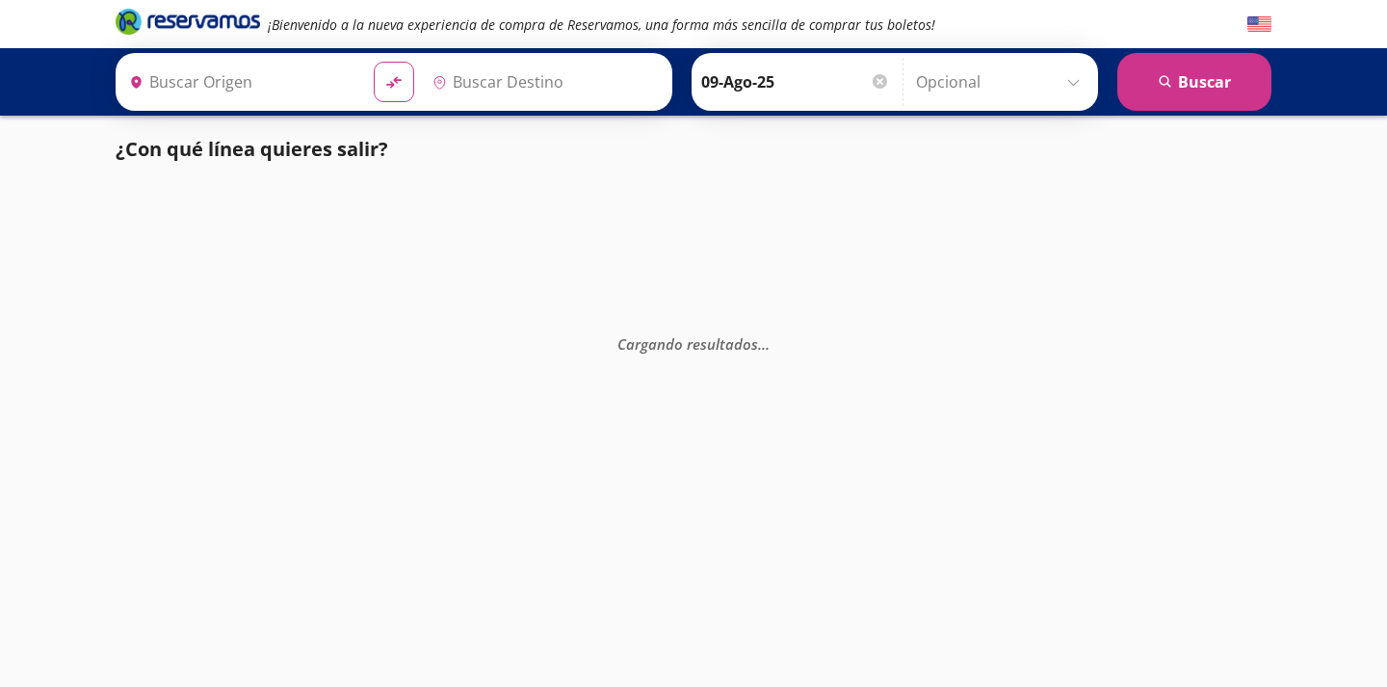
type input "[GEOGRAPHIC_DATA], [GEOGRAPHIC_DATA]"
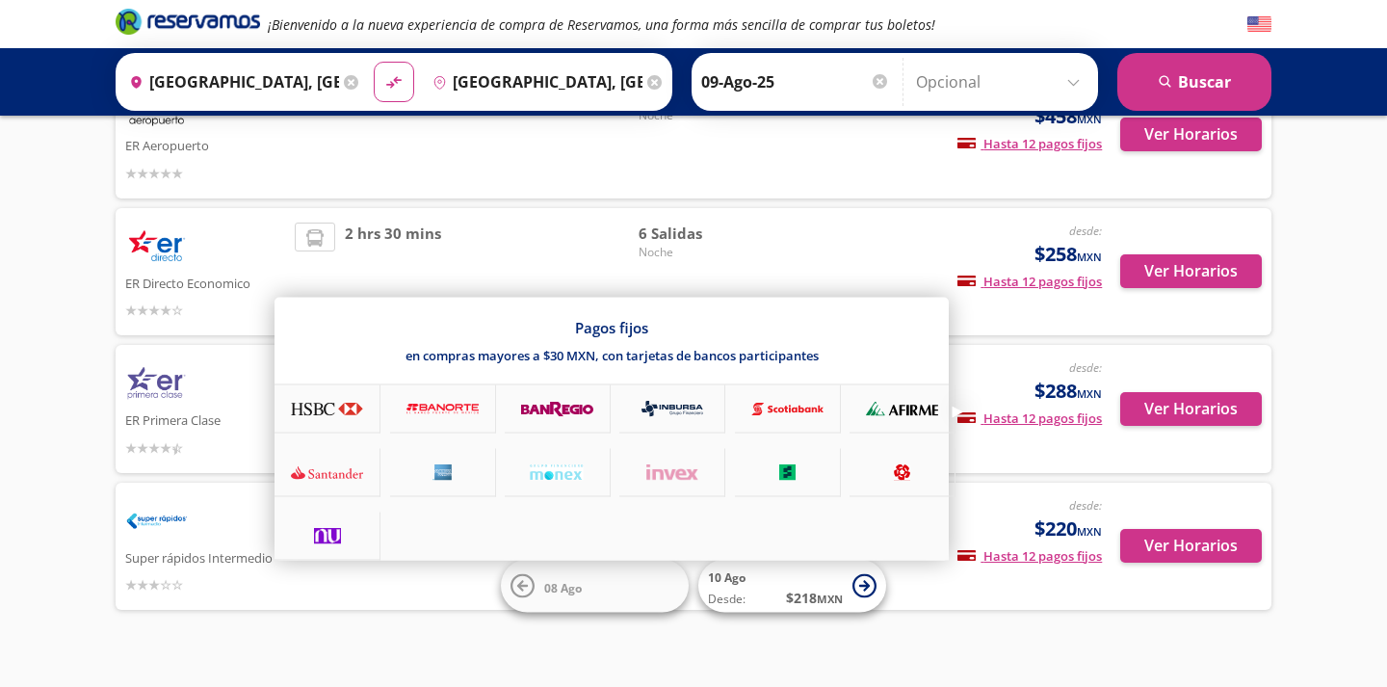
scroll to position [192, 0]
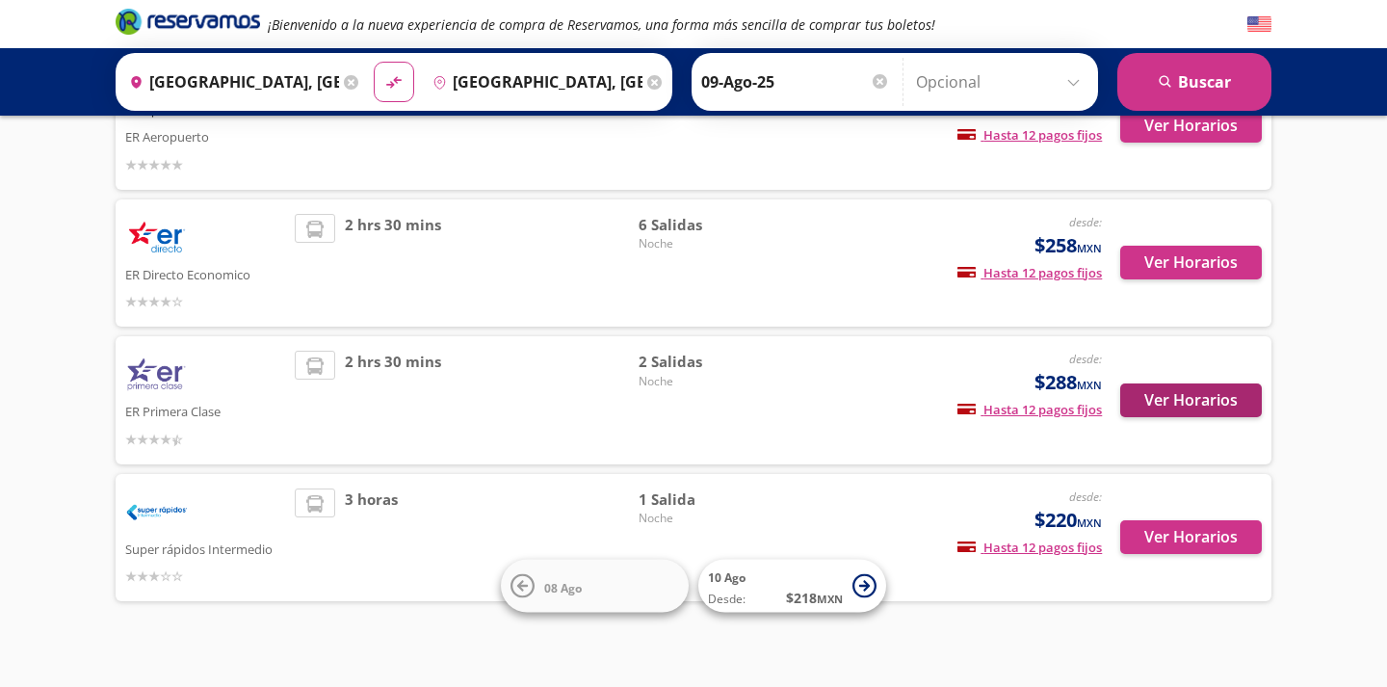
click at [1243, 391] on button "Ver Horarios" at bounding box center [1191, 400] width 142 height 34
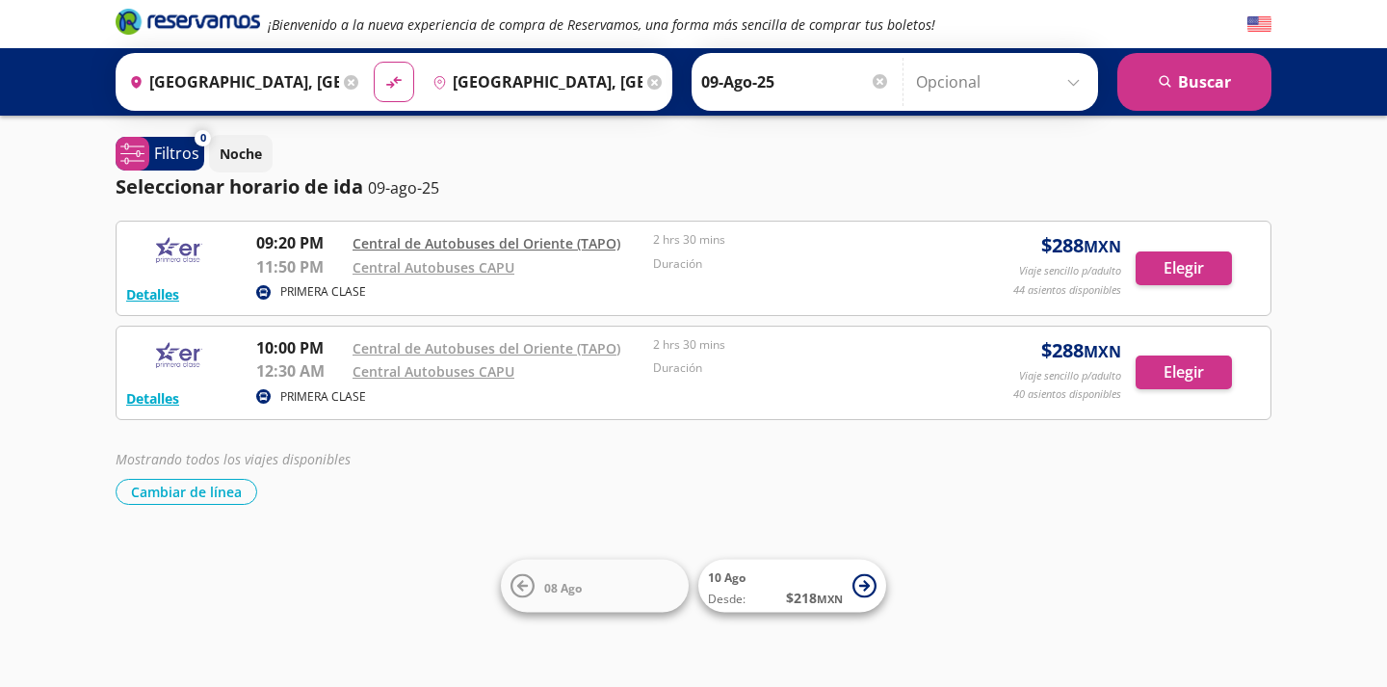
click at [604, 248] on link "Central de Autobuses del Oriente (TAPO)" at bounding box center [487, 243] width 268 height 18
click at [796, 83] on input "09-Ago-25" at bounding box center [795, 82] width 189 height 48
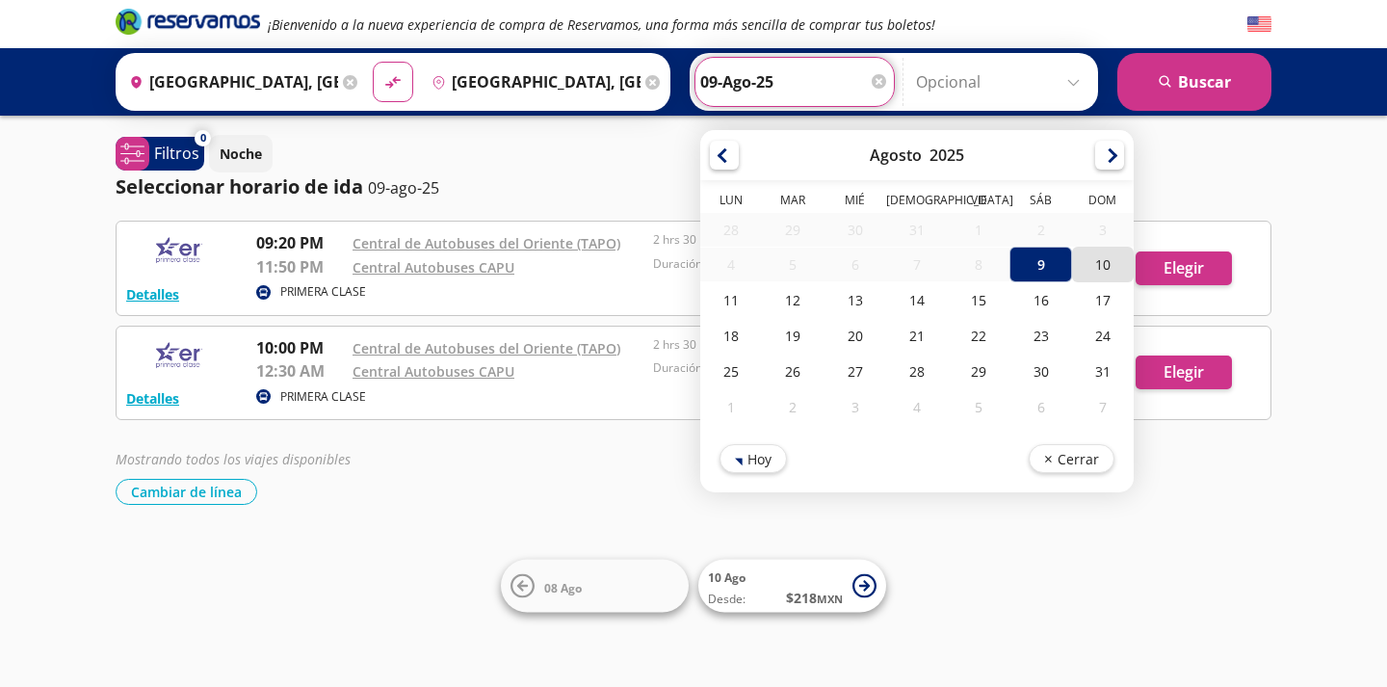
click at [1107, 267] on div "10" at bounding box center [1103, 265] width 62 height 36
type input "10-Ago-25"
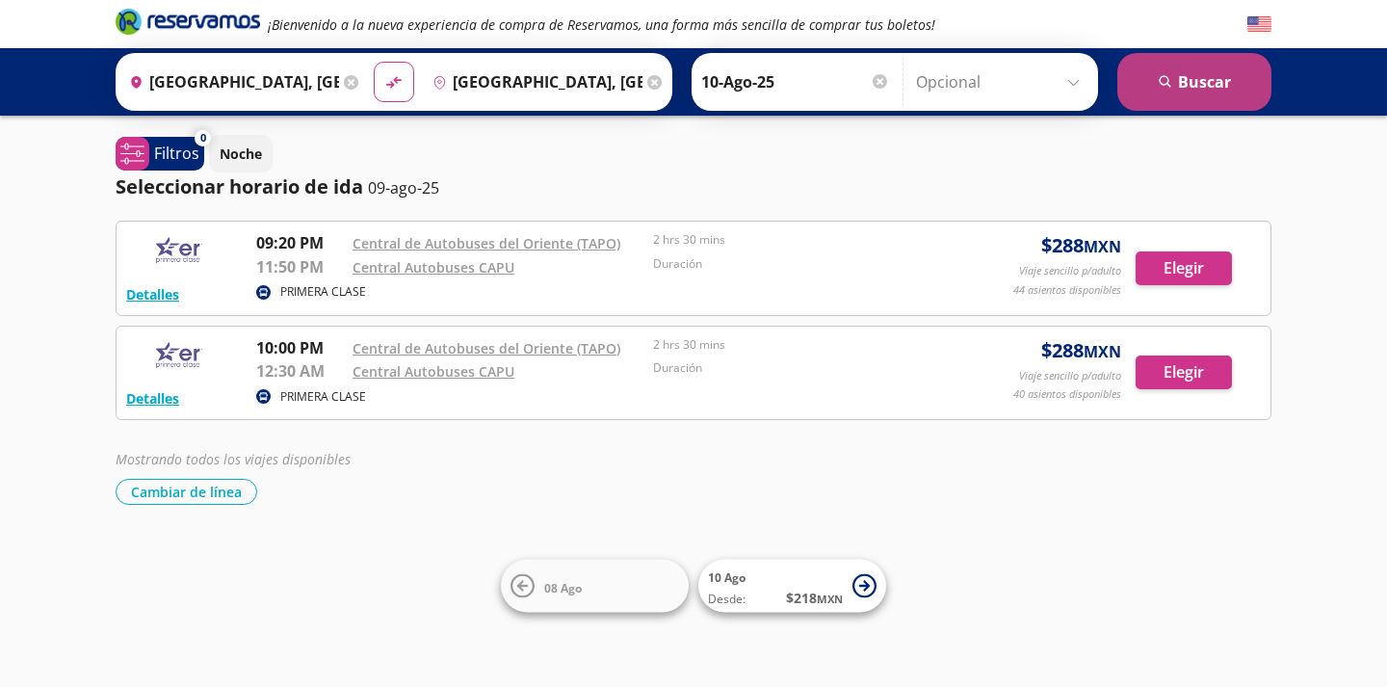
click at [1159, 99] on button "search [GEOGRAPHIC_DATA]" at bounding box center [1194, 82] width 154 height 58
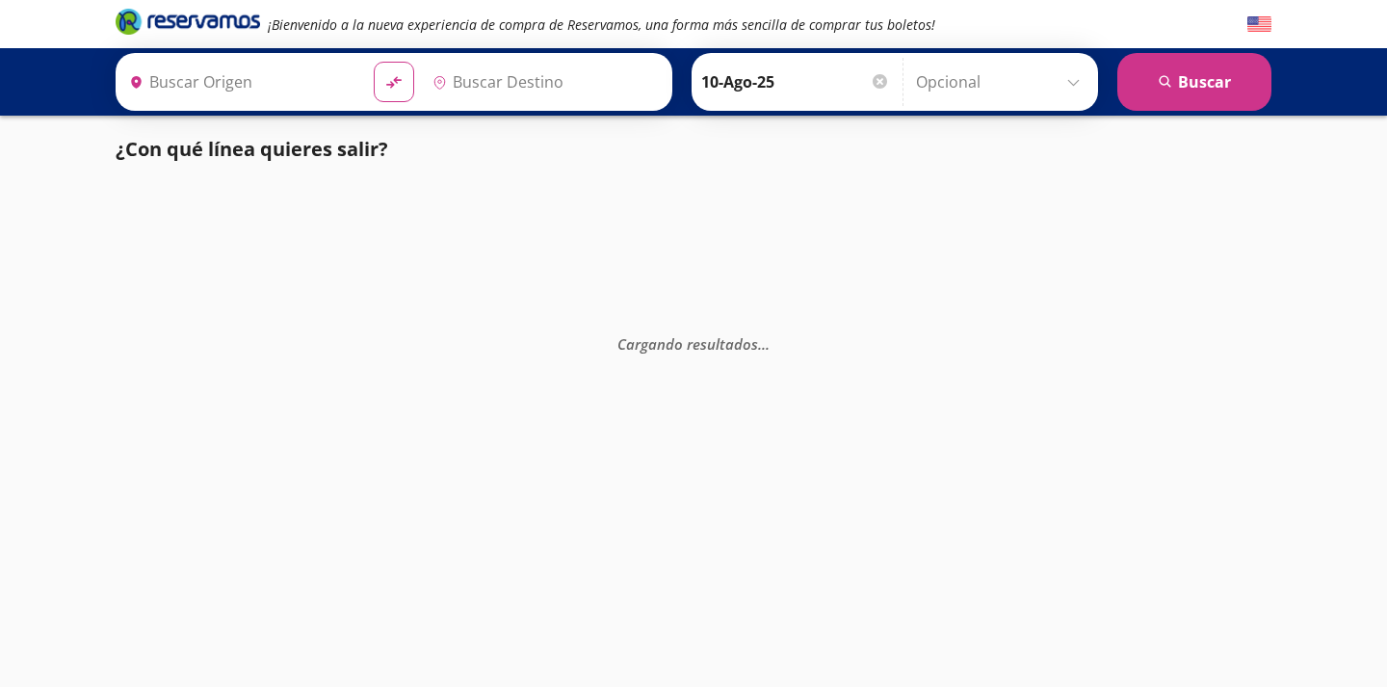
type input "[GEOGRAPHIC_DATA], [GEOGRAPHIC_DATA]"
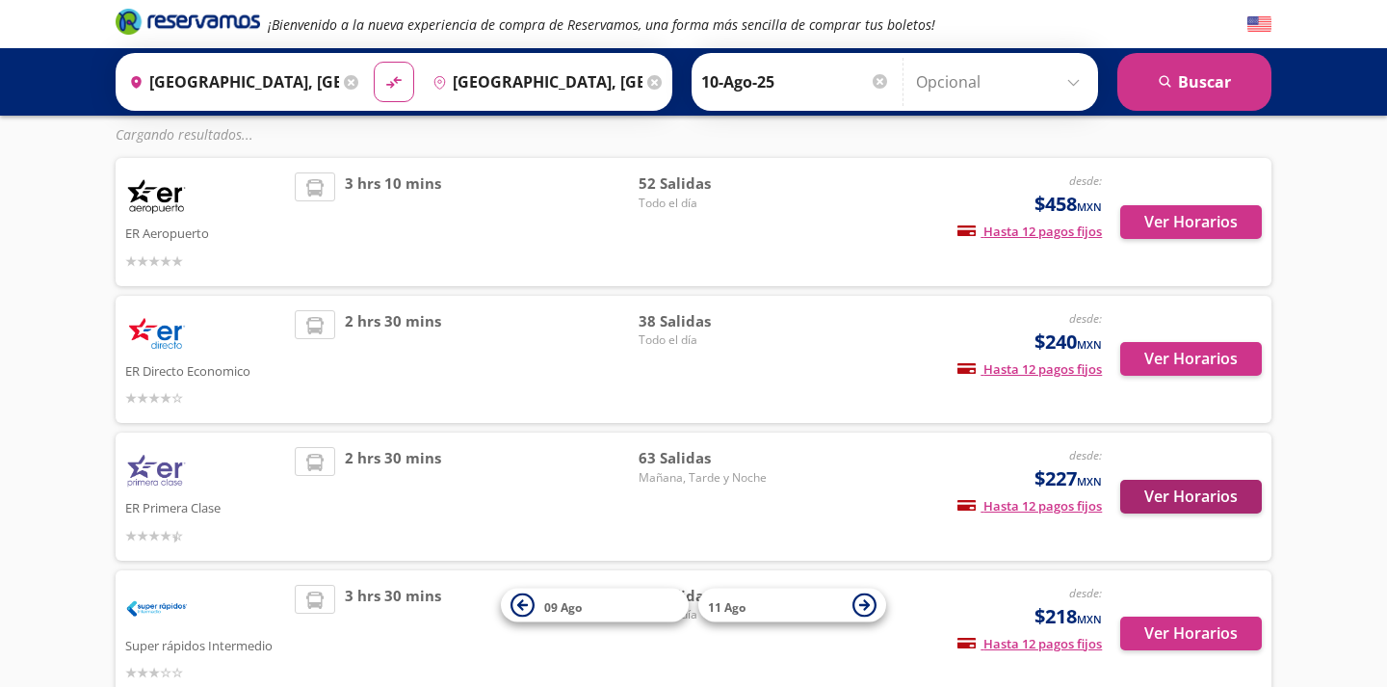
scroll to position [138, 0]
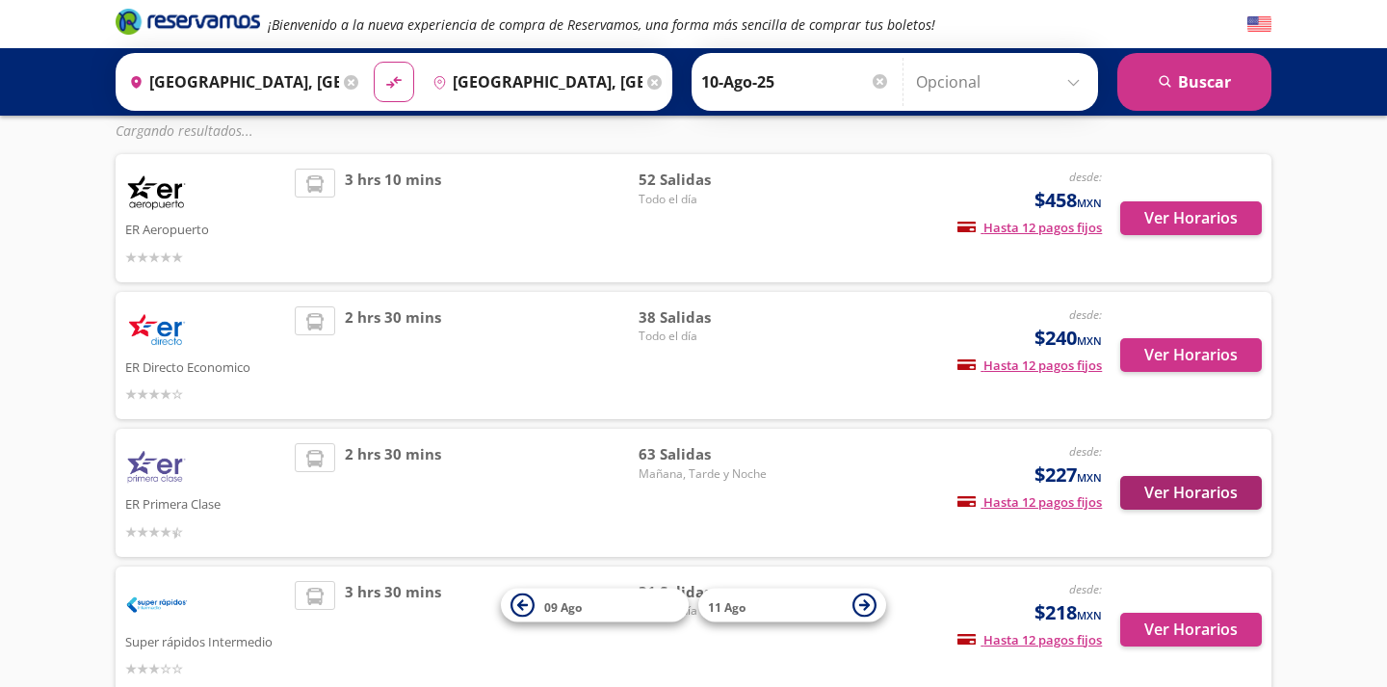
click at [1226, 489] on button "Ver Horarios" at bounding box center [1191, 493] width 142 height 34
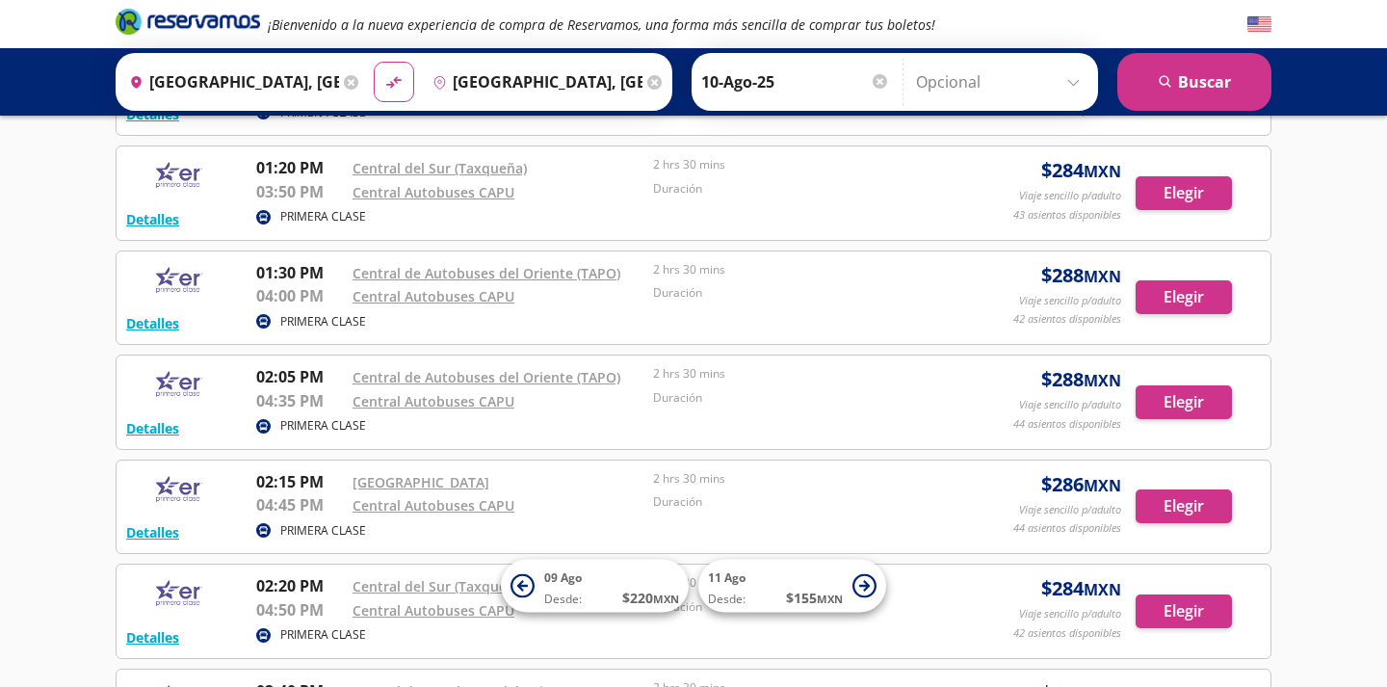
scroll to position [2380, 0]
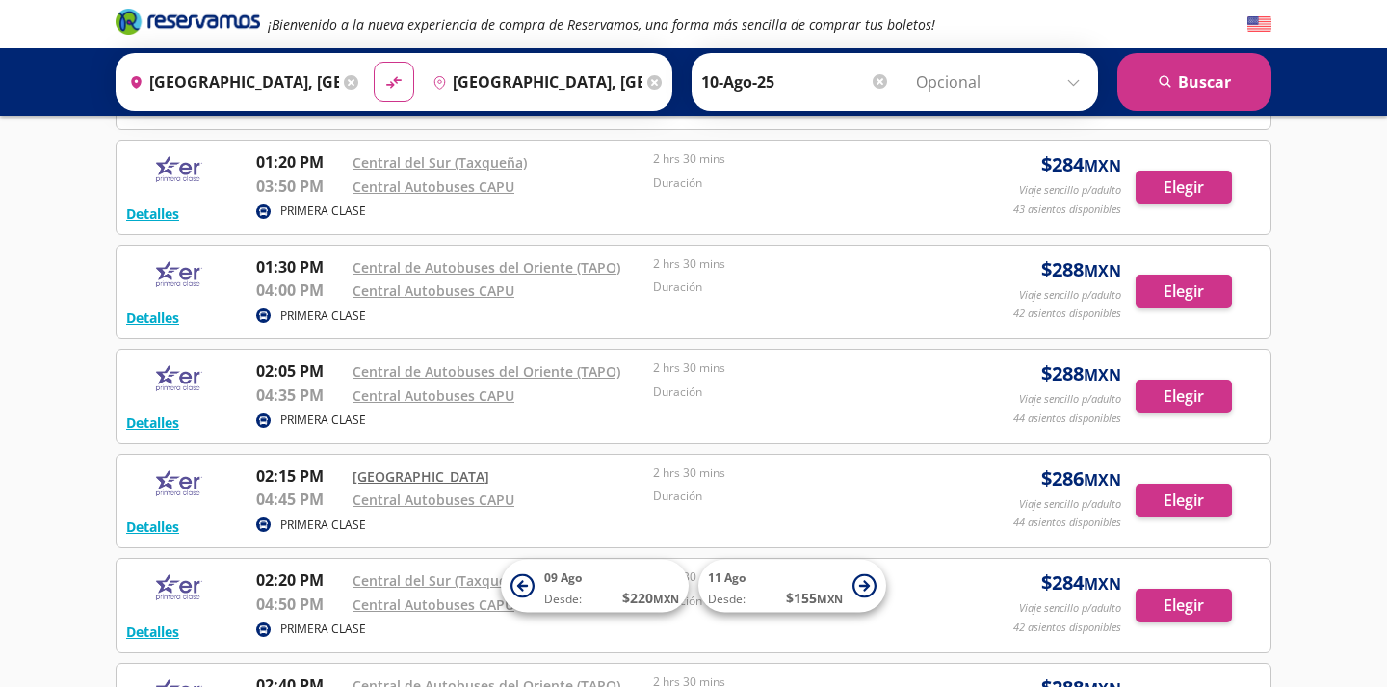
click at [430, 468] on link "[GEOGRAPHIC_DATA]" at bounding box center [421, 476] width 137 height 18
click at [1217, 487] on button "Elegir" at bounding box center [1184, 500] width 96 height 34
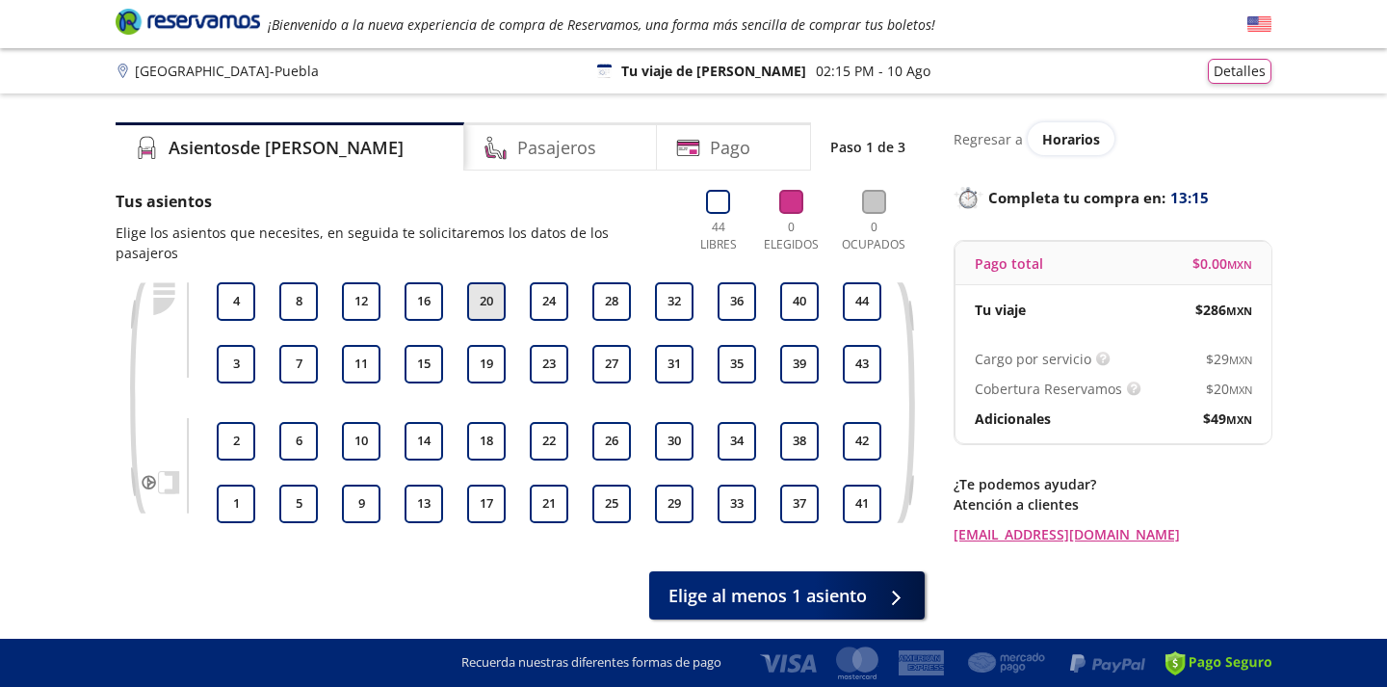
click at [475, 288] on button "20" at bounding box center [486, 301] width 39 height 39
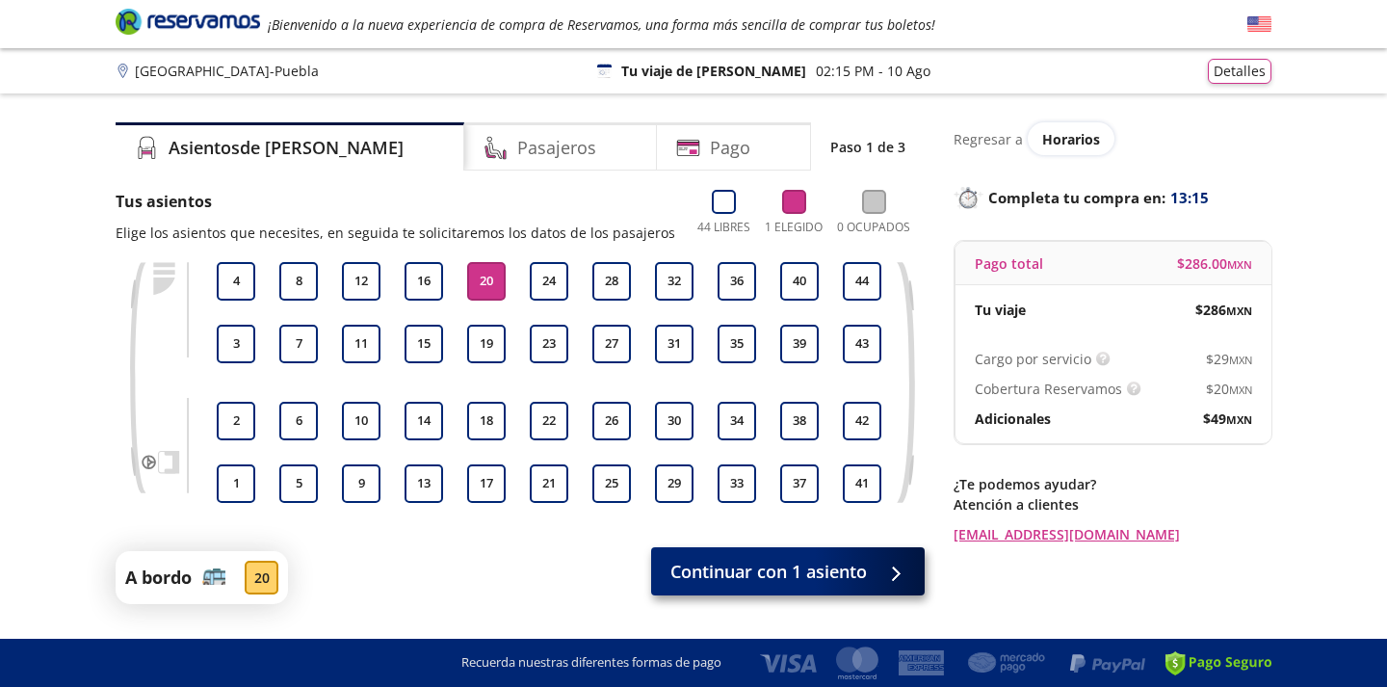
click at [764, 570] on span "Continuar con 1 asiento" at bounding box center [768, 572] width 196 height 26
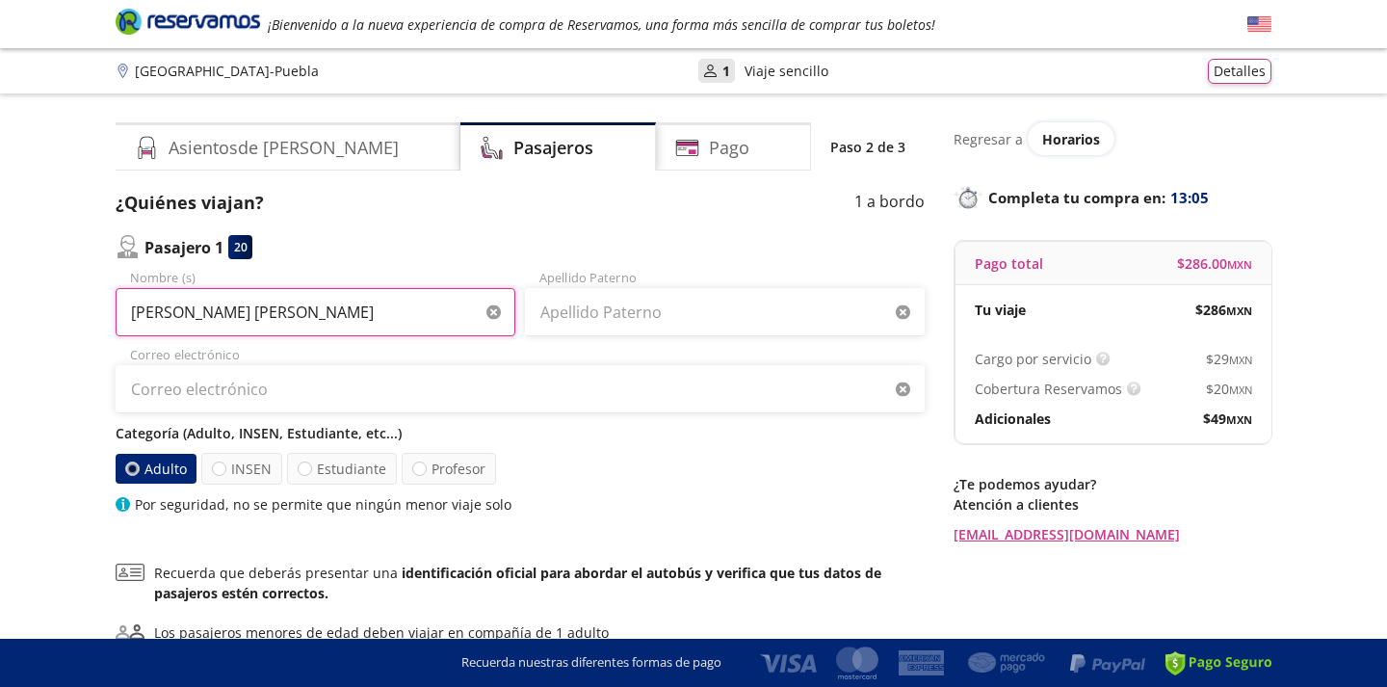
type input "[PERSON_NAME] [PERSON_NAME]"
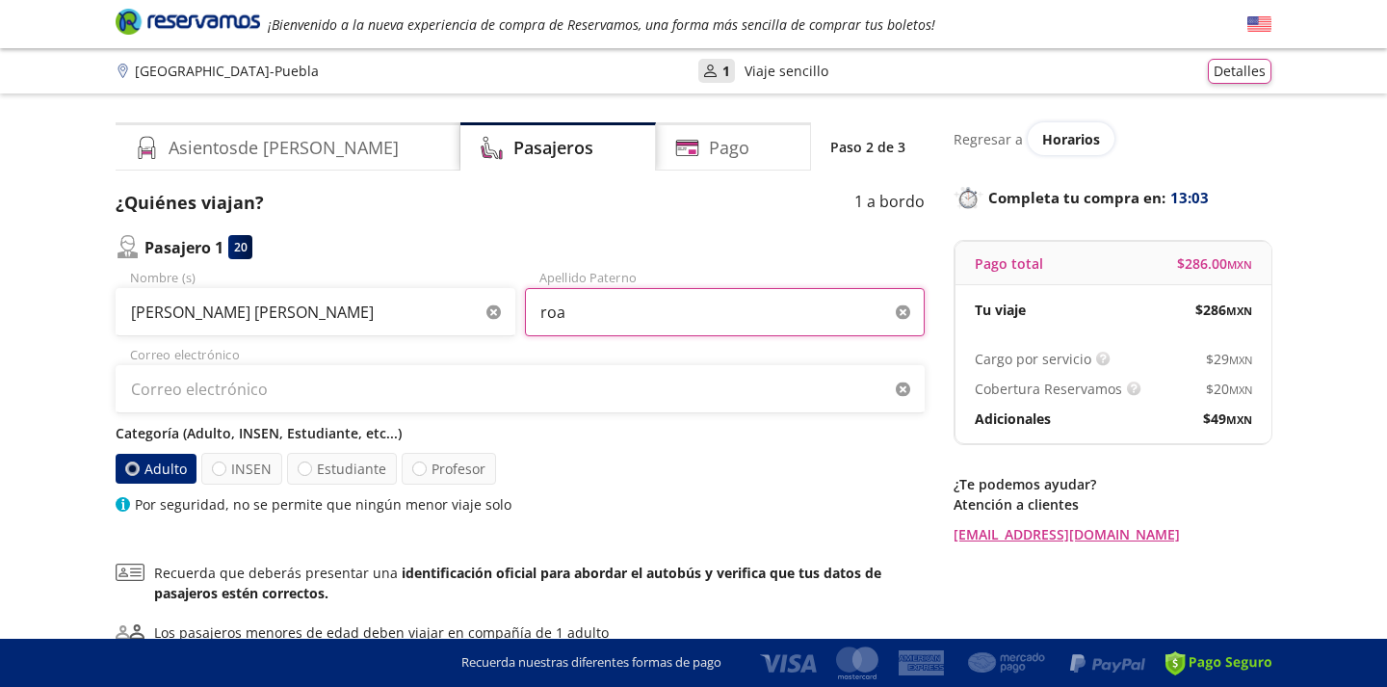
type input "roa"
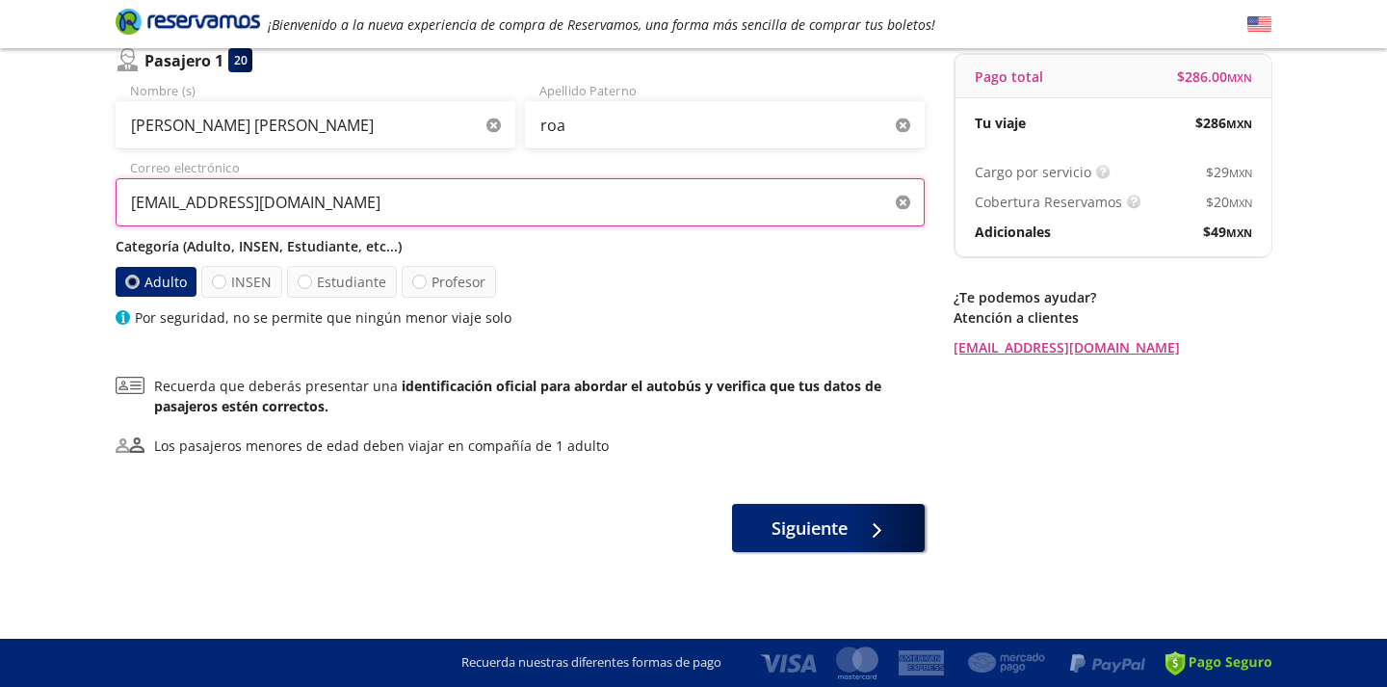
scroll to position [187, 0]
type input "[EMAIL_ADDRESS][DOMAIN_NAME]"
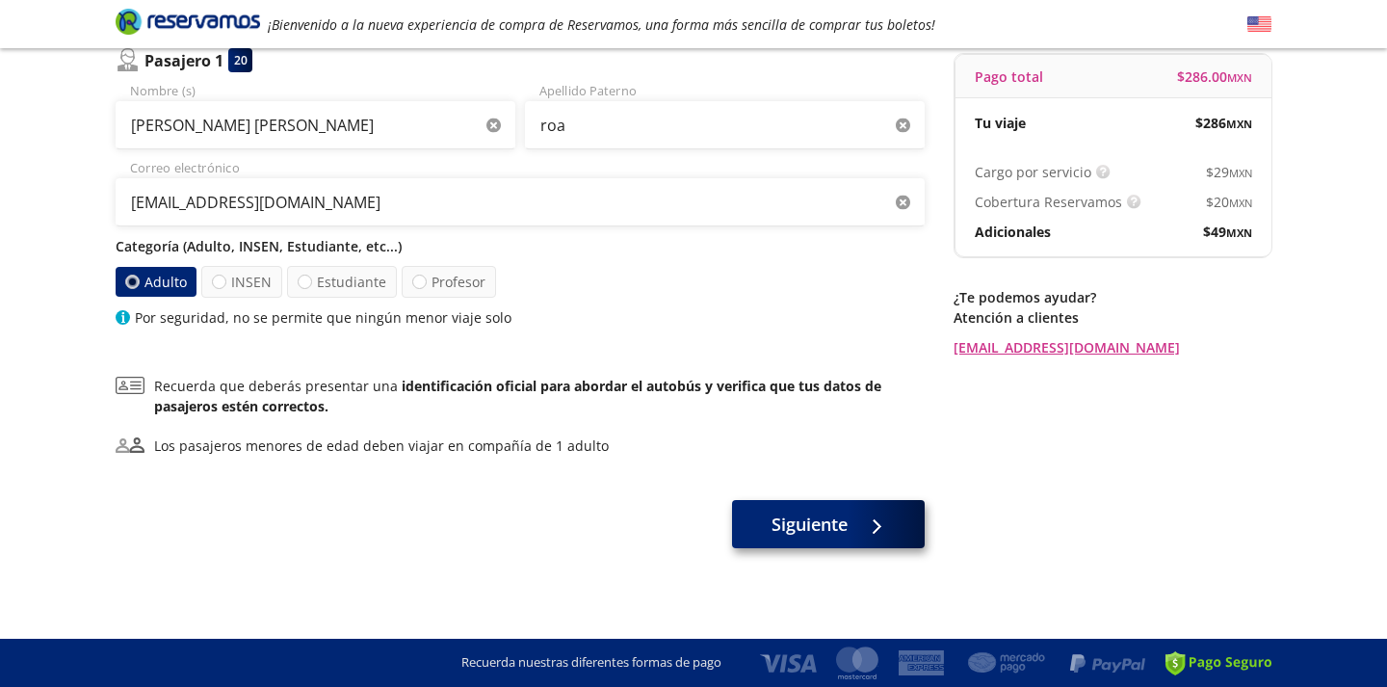
click at [790, 511] on span "Siguiente" at bounding box center [809, 524] width 76 height 26
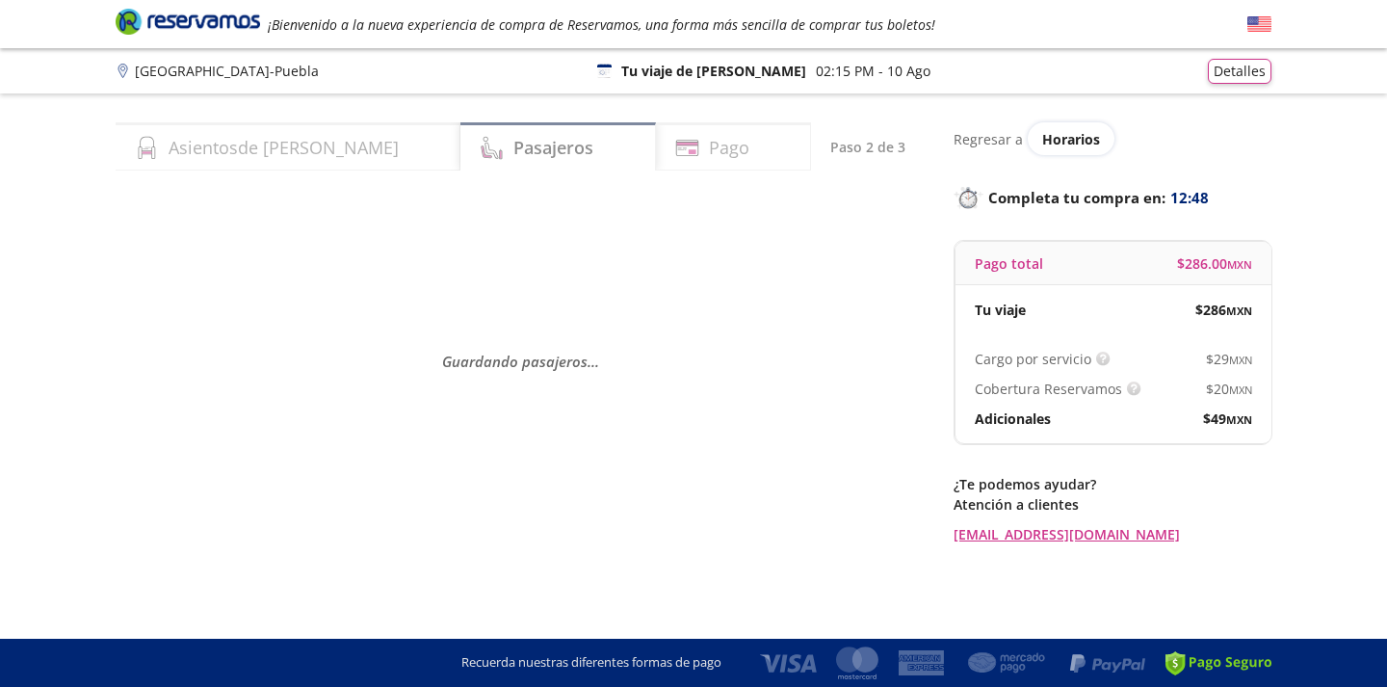
scroll to position [0, 0]
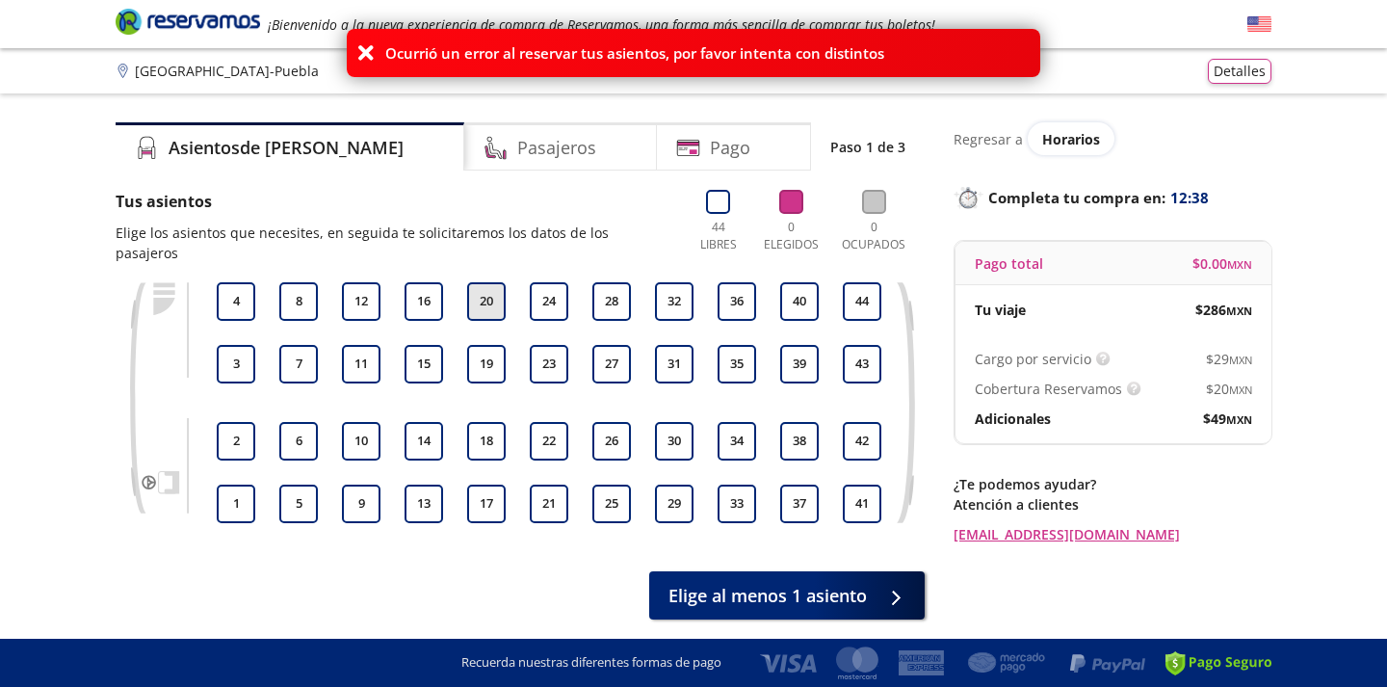
click at [477, 285] on button "20" at bounding box center [486, 301] width 39 height 39
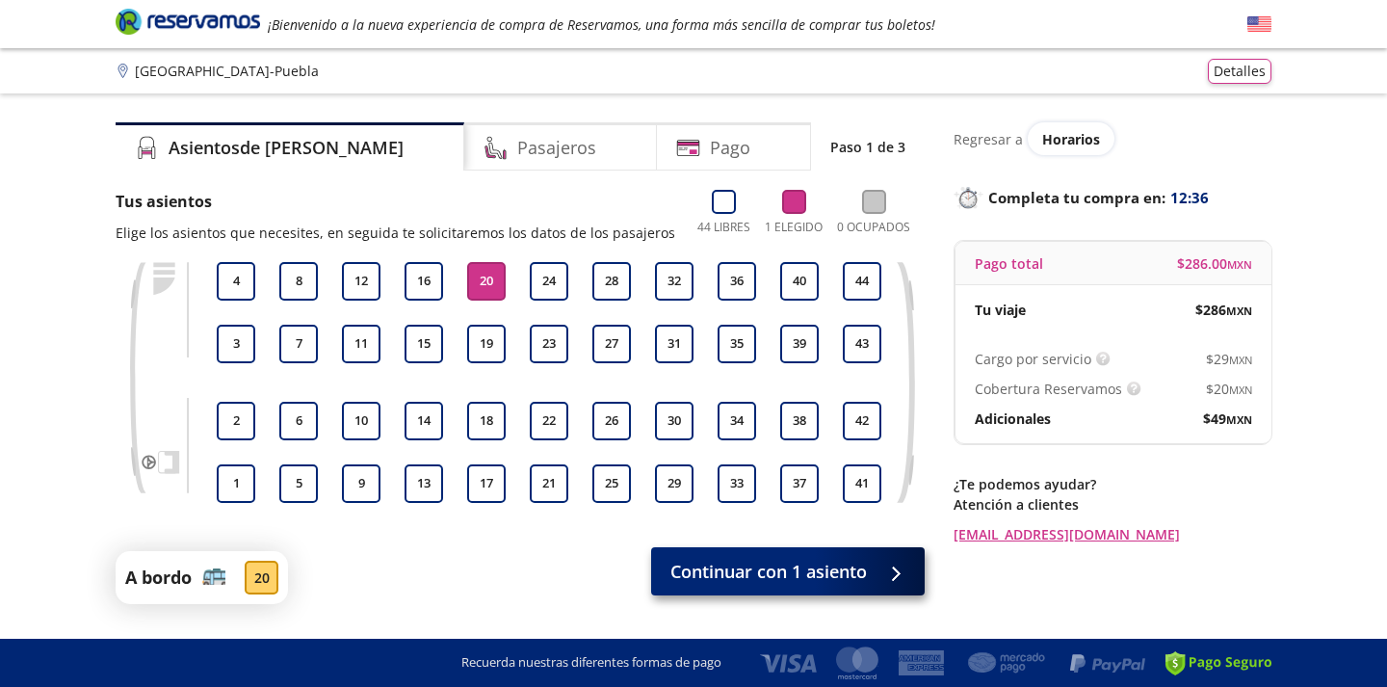
click at [674, 581] on span "Continuar con 1 asiento" at bounding box center [768, 572] width 196 height 26
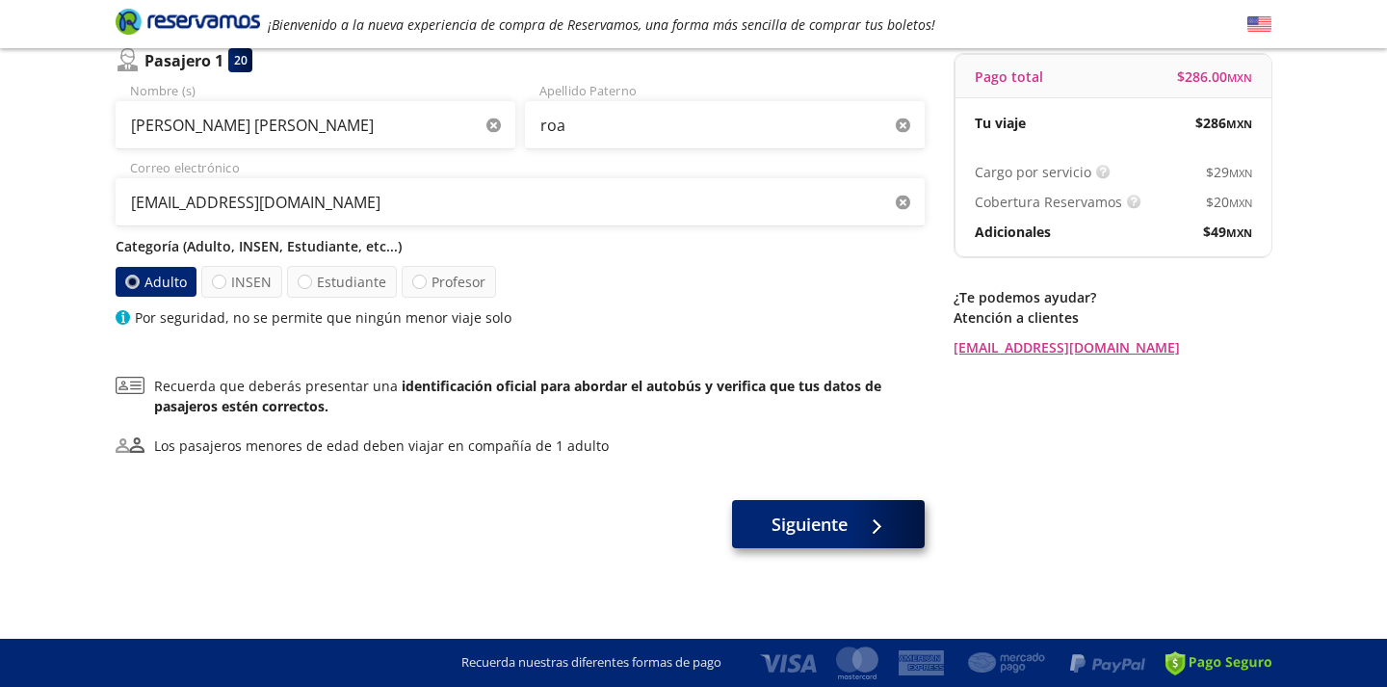
scroll to position [187, 0]
click at [752, 540] on button "Siguiente" at bounding box center [828, 524] width 193 height 48
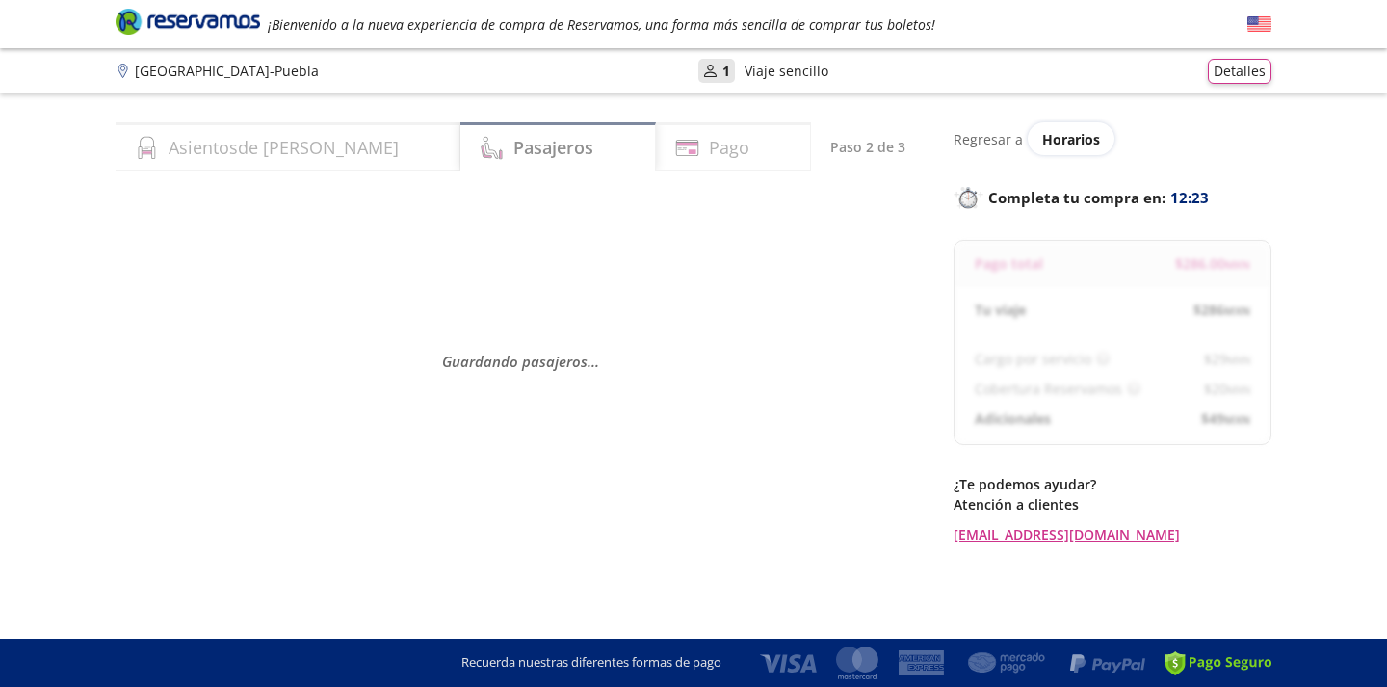
select select "MX"
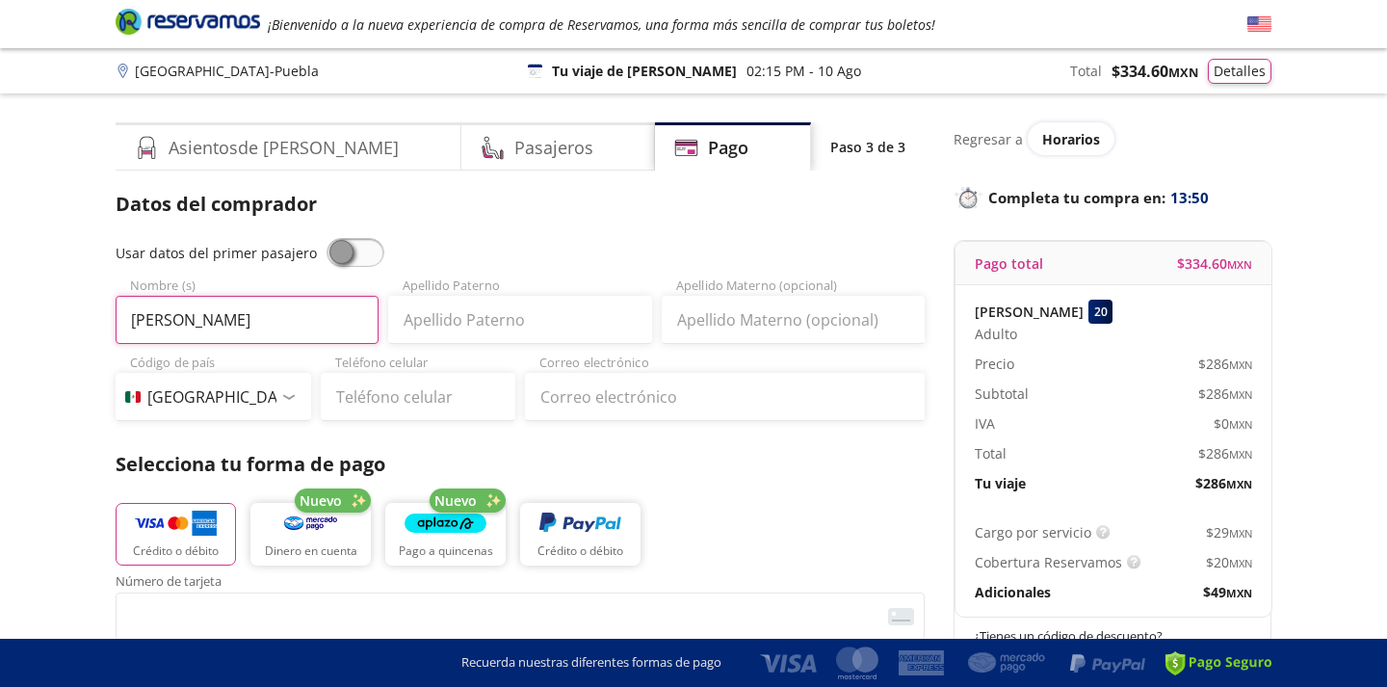
type input "[PERSON_NAME]"
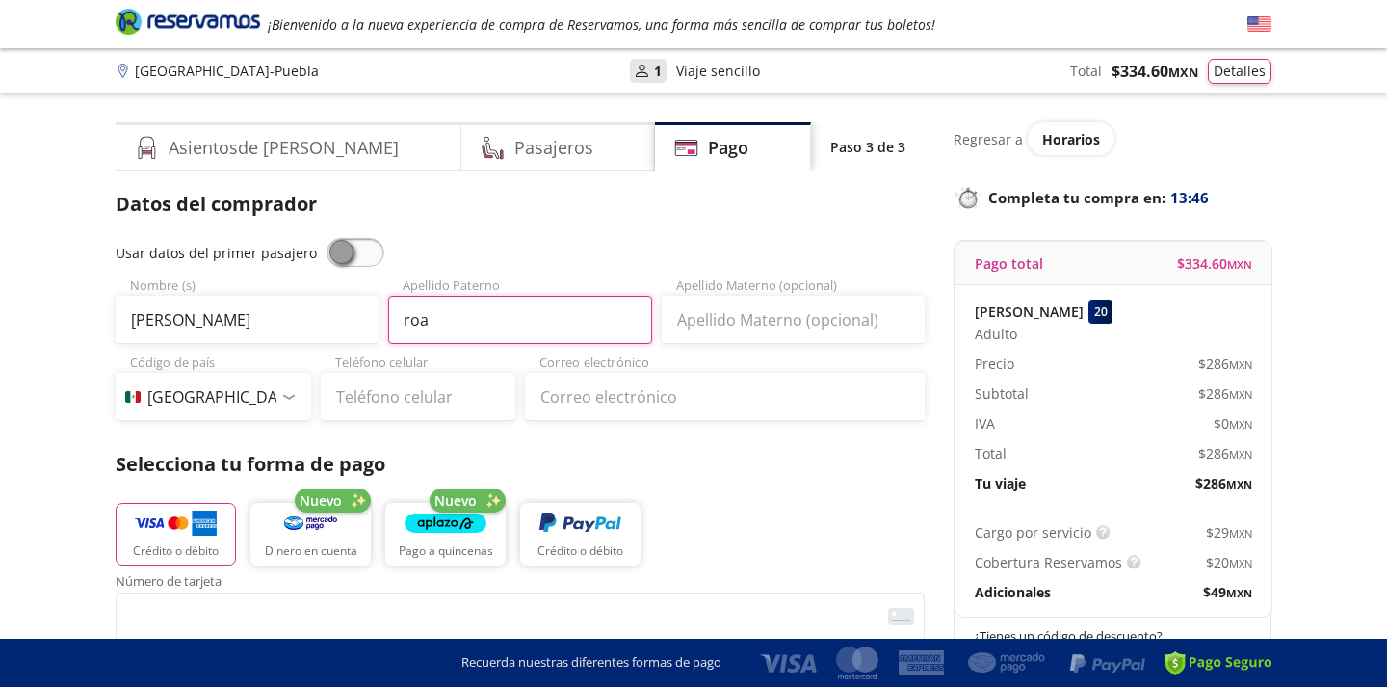
type input "roa"
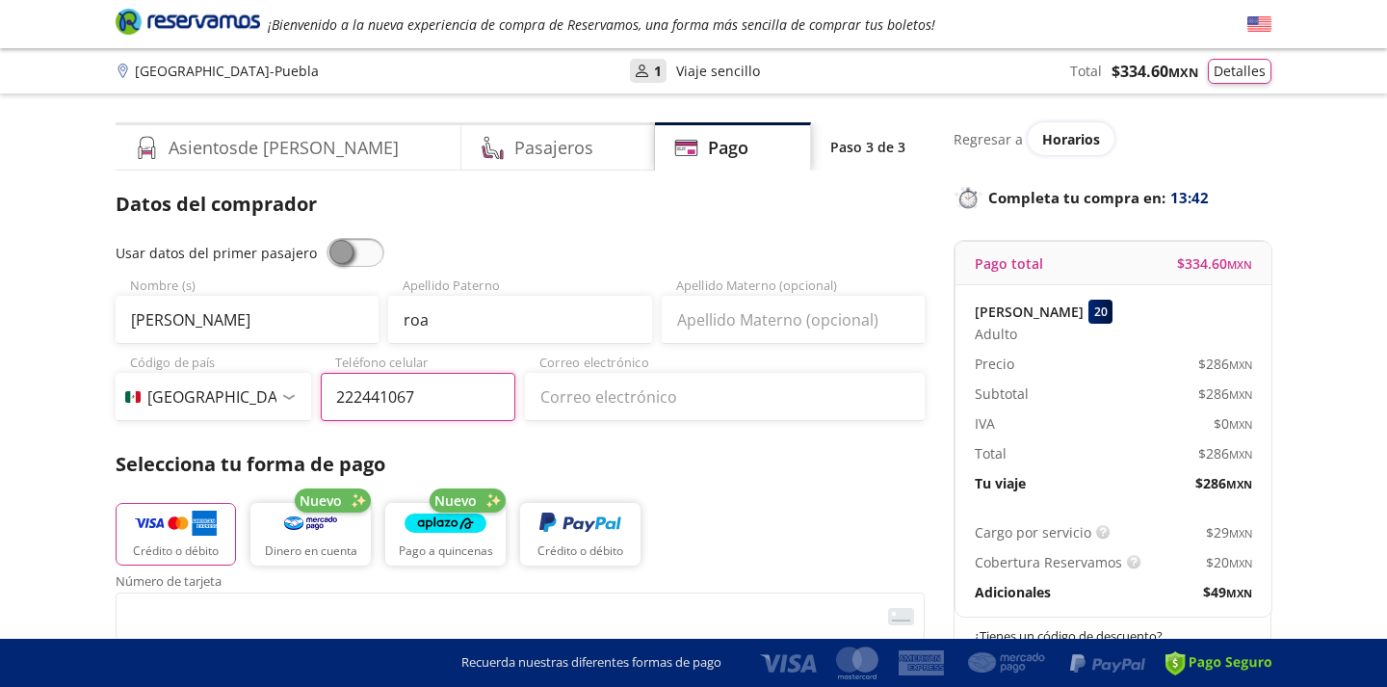
type input "[PHONE_NUMBER]"
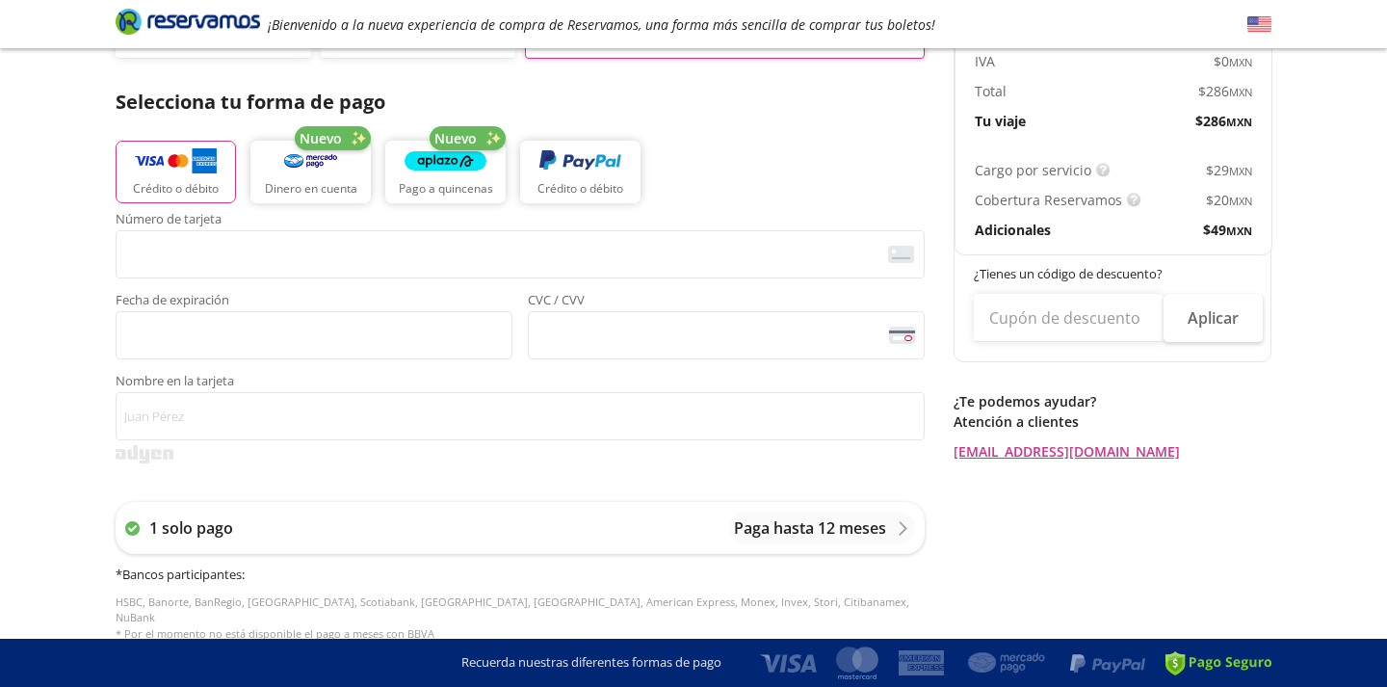
scroll to position [429, 0]
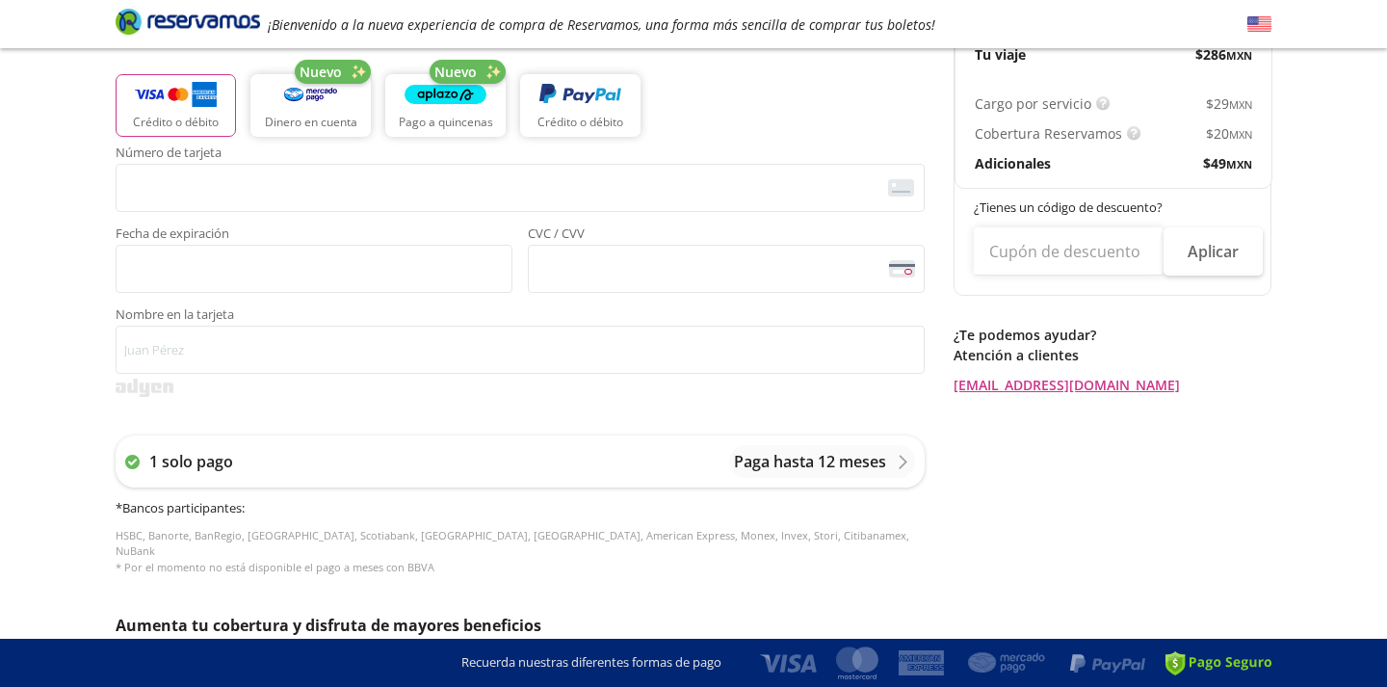
type input "[EMAIL_ADDRESS][DOMAIN_NAME]"
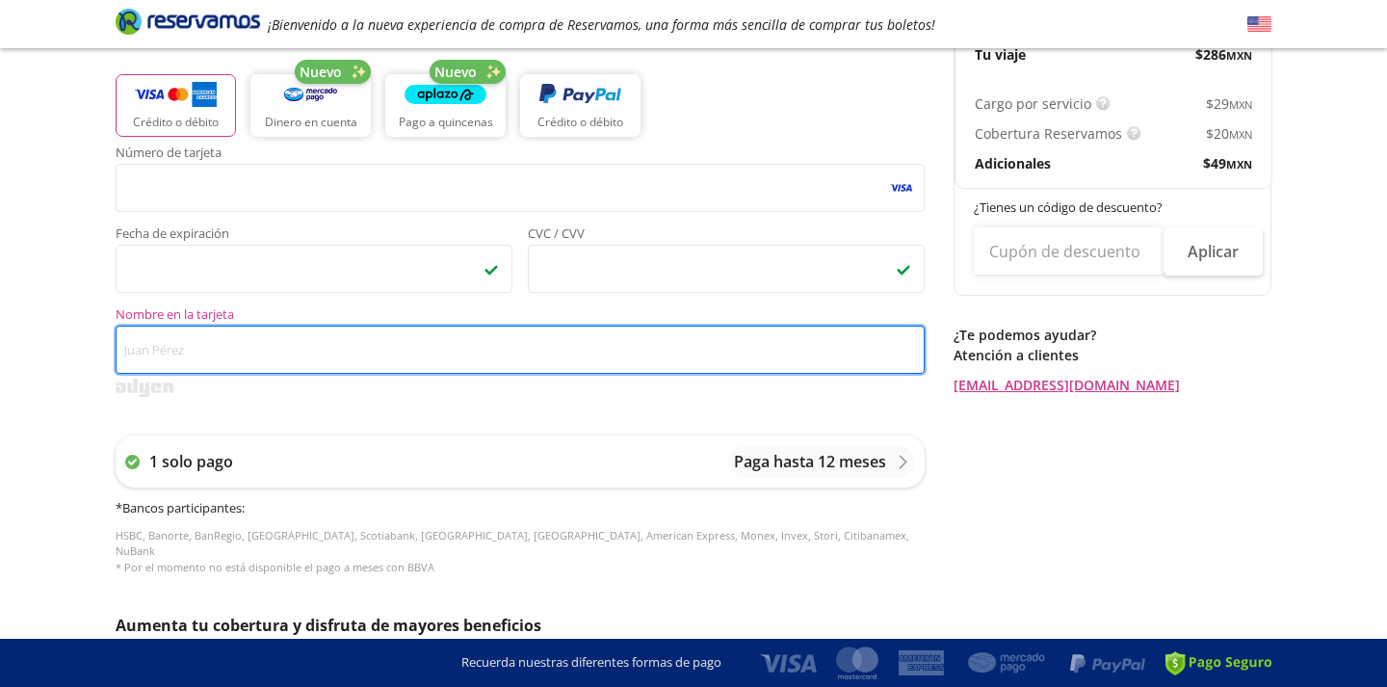
click at [494, 348] on input "Nombre en la tarjeta" at bounding box center [520, 350] width 809 height 48
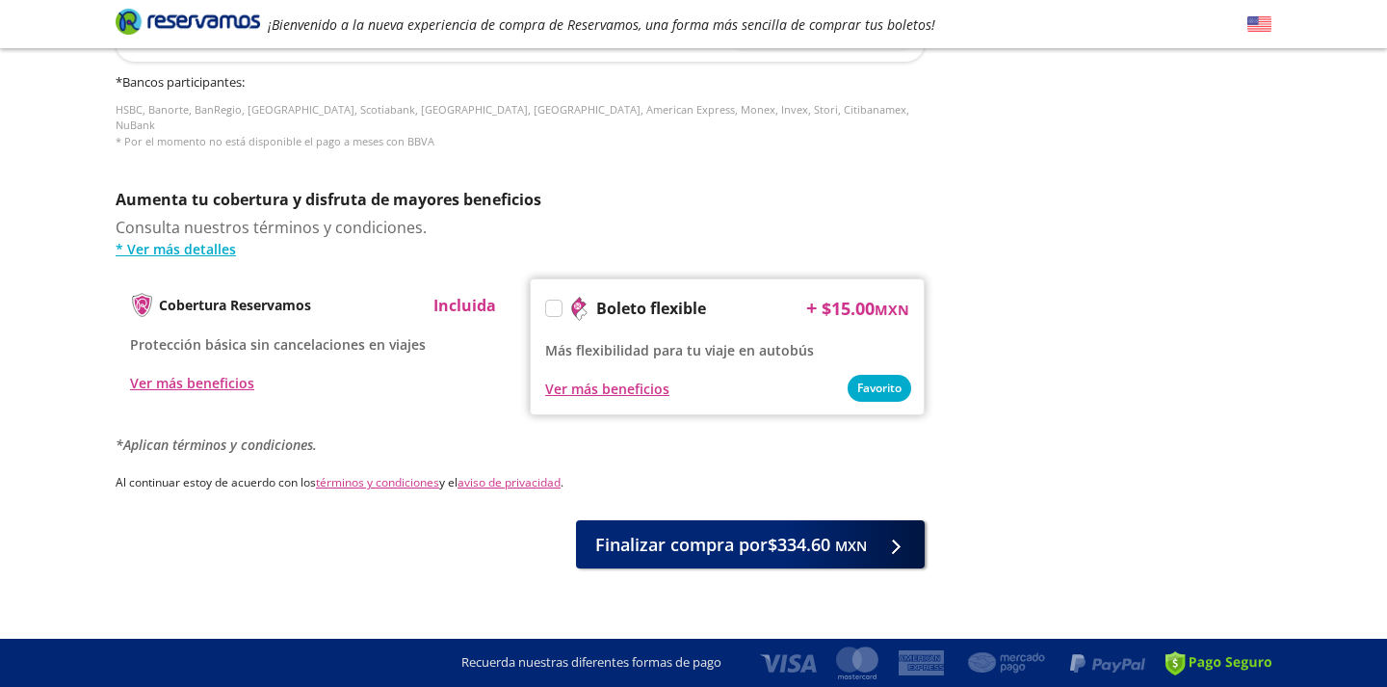
scroll to position [853, 0]
type input "[PERSON_NAME]"
click at [555, 301] on label at bounding box center [553, 308] width 15 height 15
click at [555, 306] on input "Boleto flexible" at bounding box center [552, 312] width 13 height 13
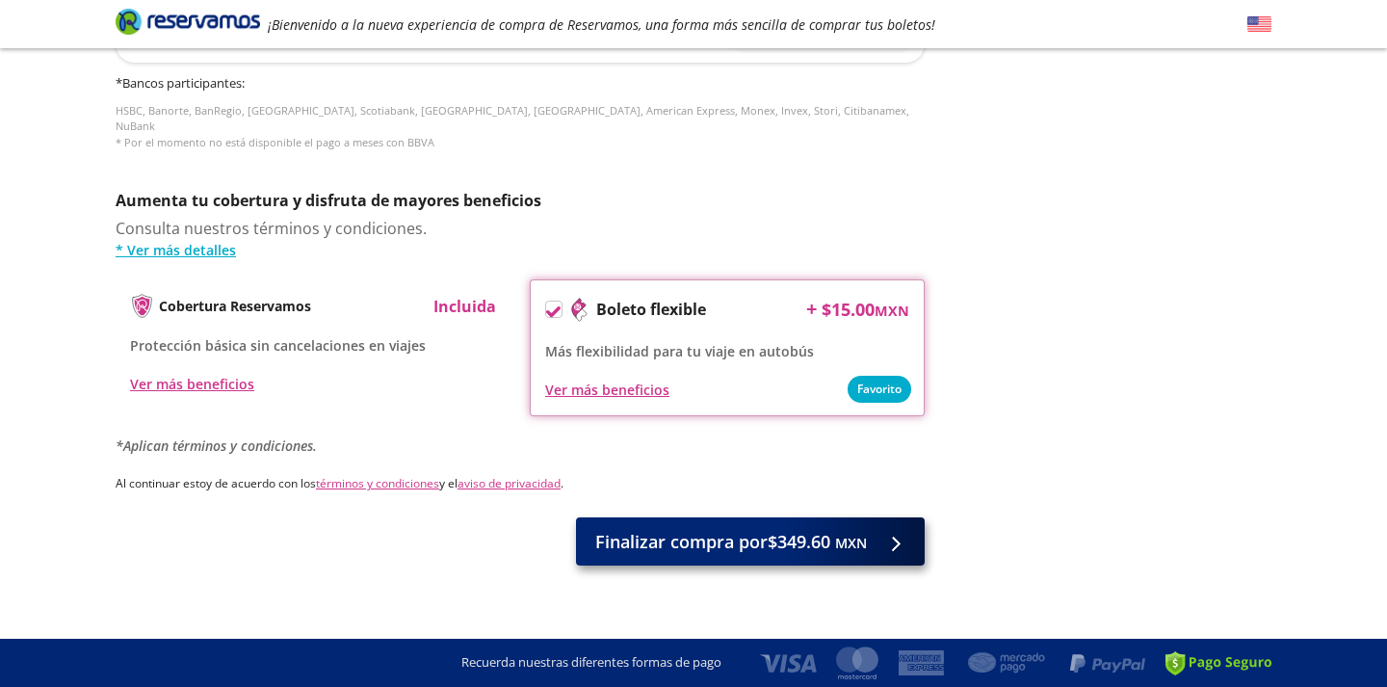
click at [748, 529] on span "Finalizar compra por $349.60 MXN" at bounding box center [731, 542] width 272 height 26
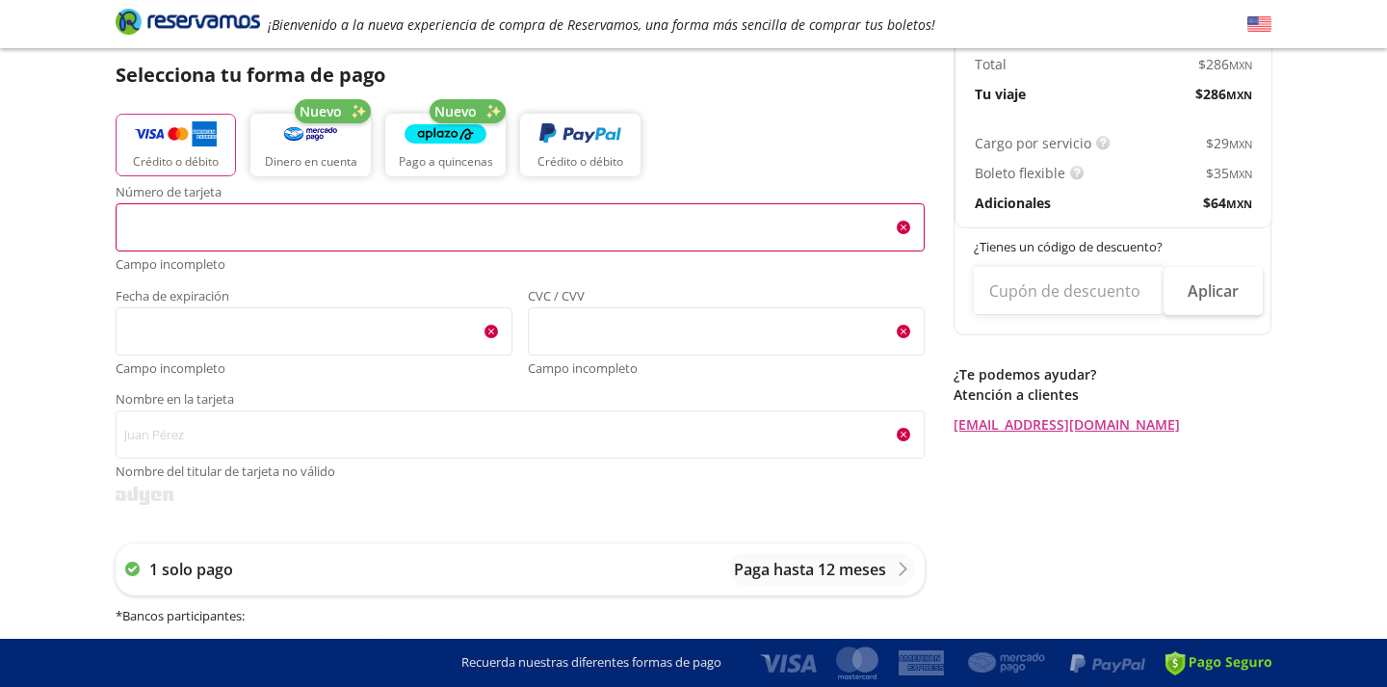
scroll to position [383, 0]
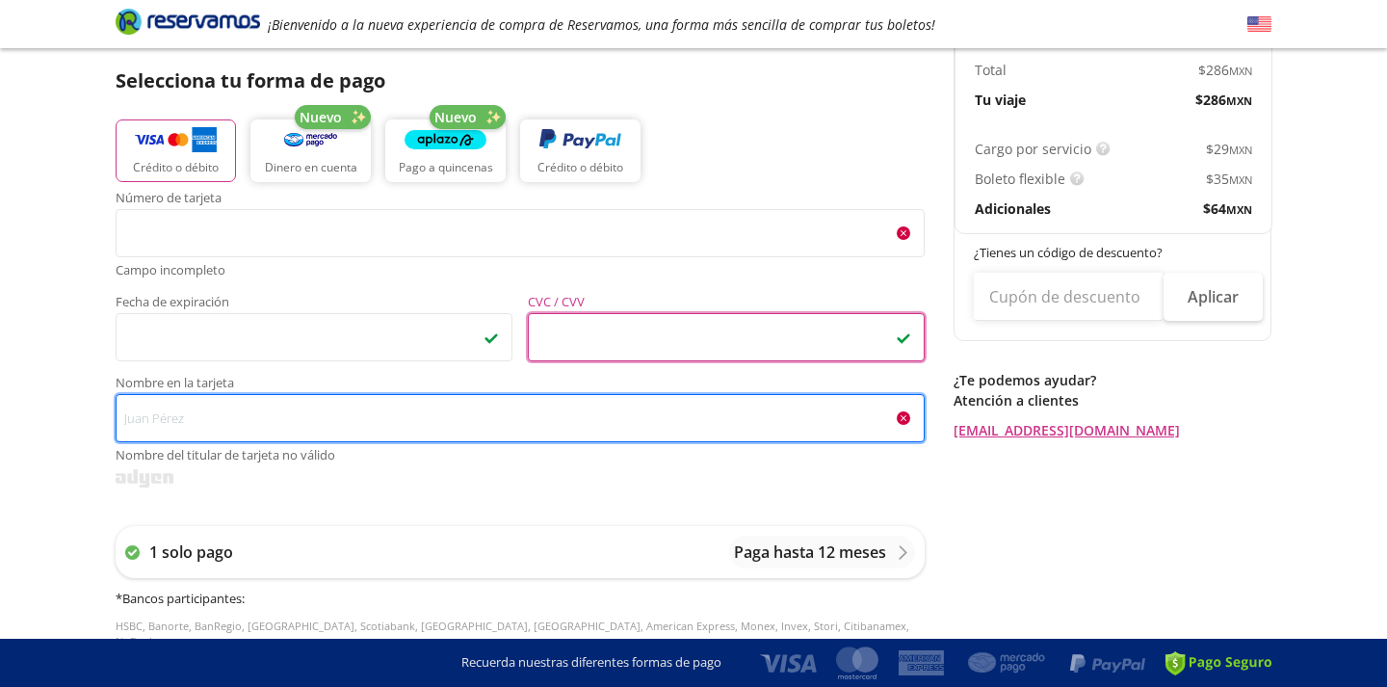
click at [312, 427] on input "Nombre en la tarjeta Nombre del titular de tarjeta no válido" at bounding box center [520, 418] width 809 height 48
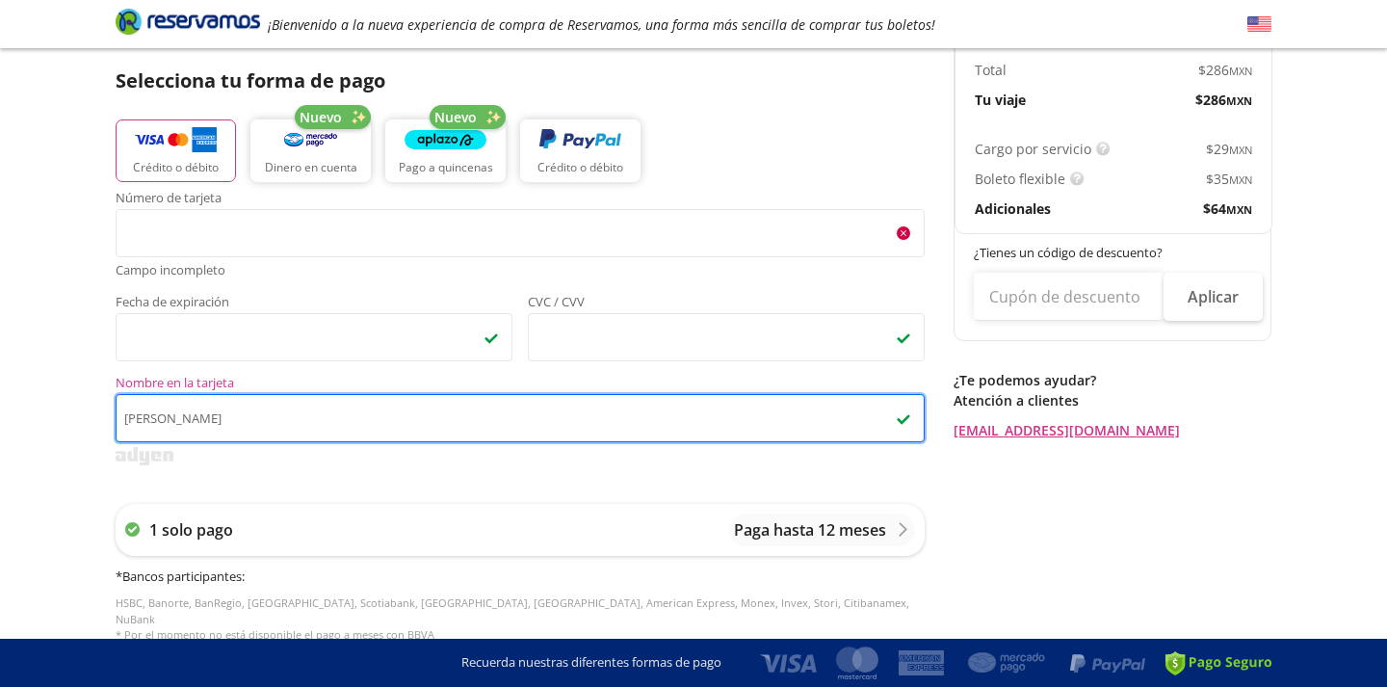
type input "[PERSON_NAME]"
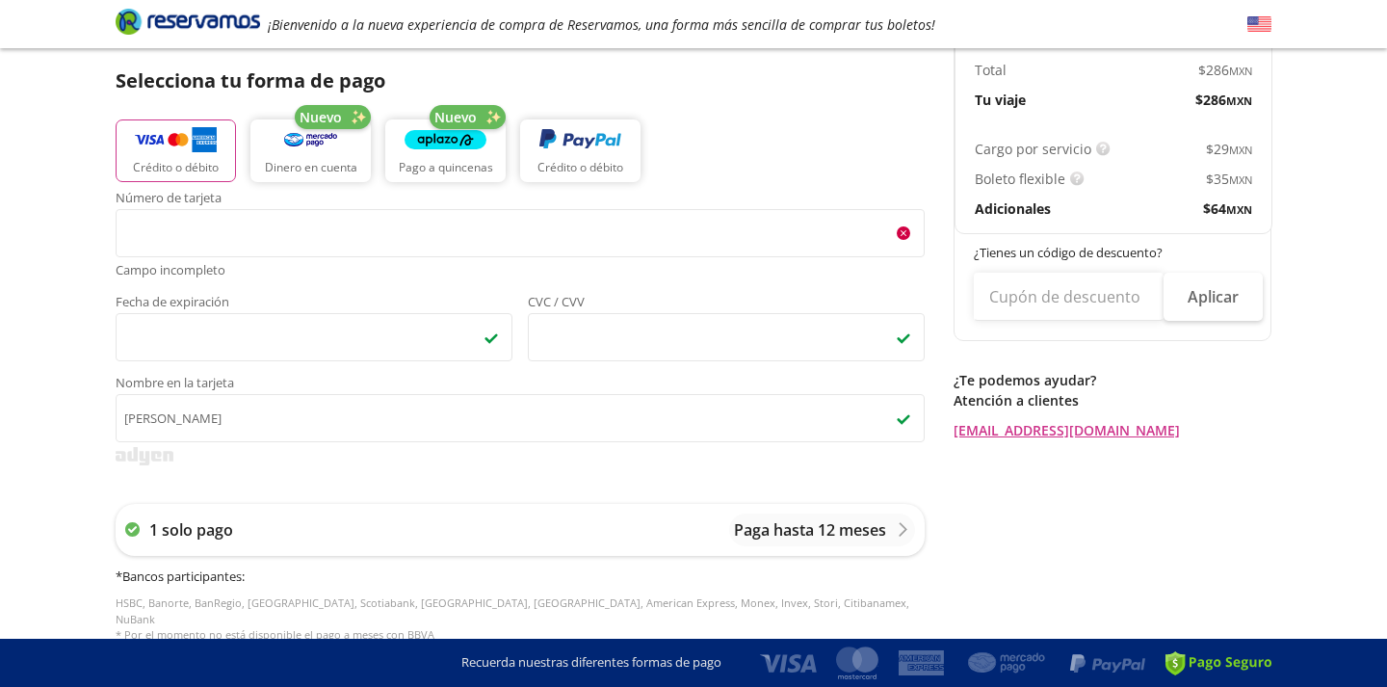
click at [429, 198] on span "Número de tarjeta" at bounding box center [520, 200] width 809 height 17
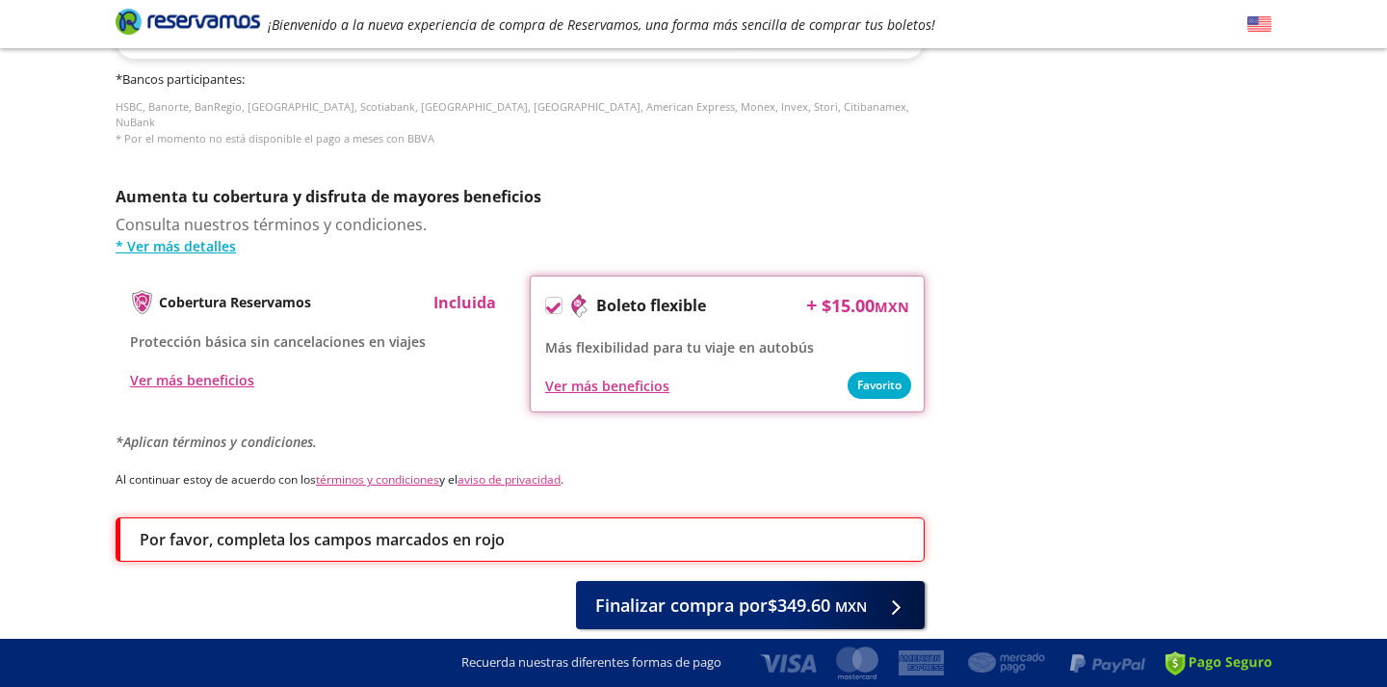
scroll to position [864, 0]
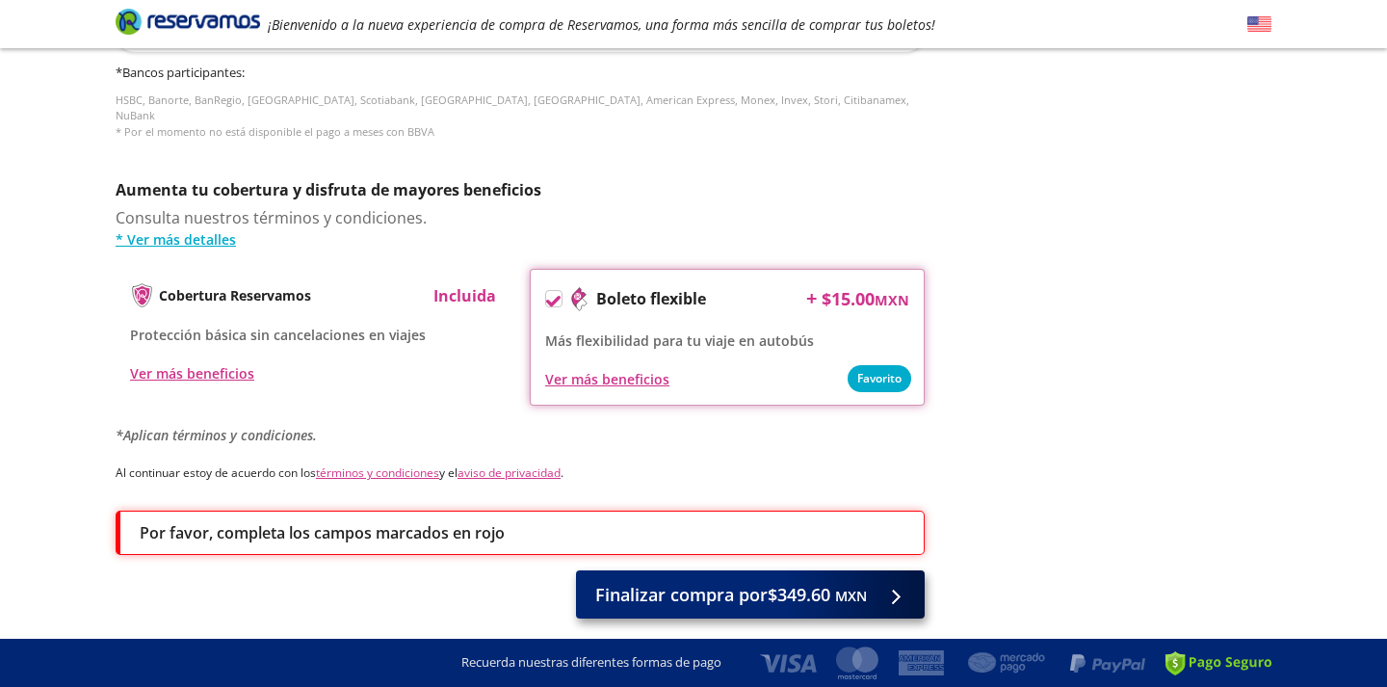
click at [658, 582] on span "Finalizar compra por $349.60 MXN" at bounding box center [731, 595] width 272 height 26
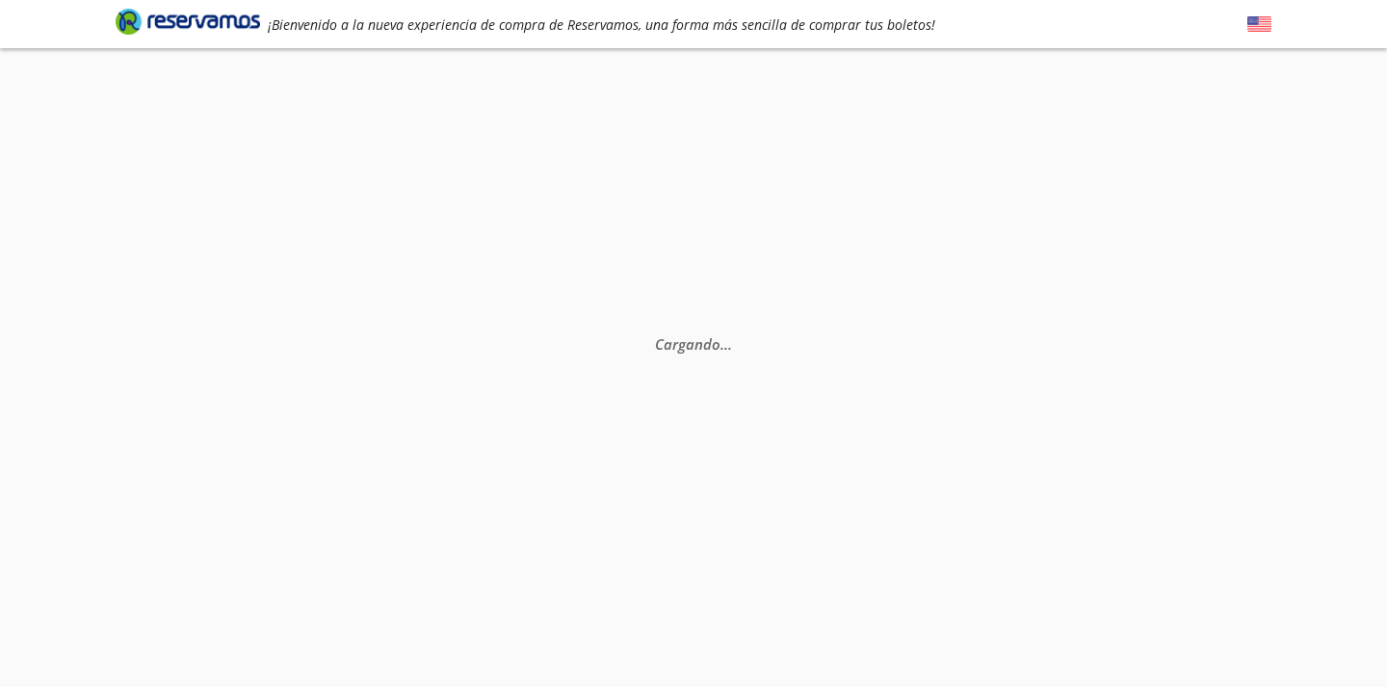
scroll to position [0, 0]
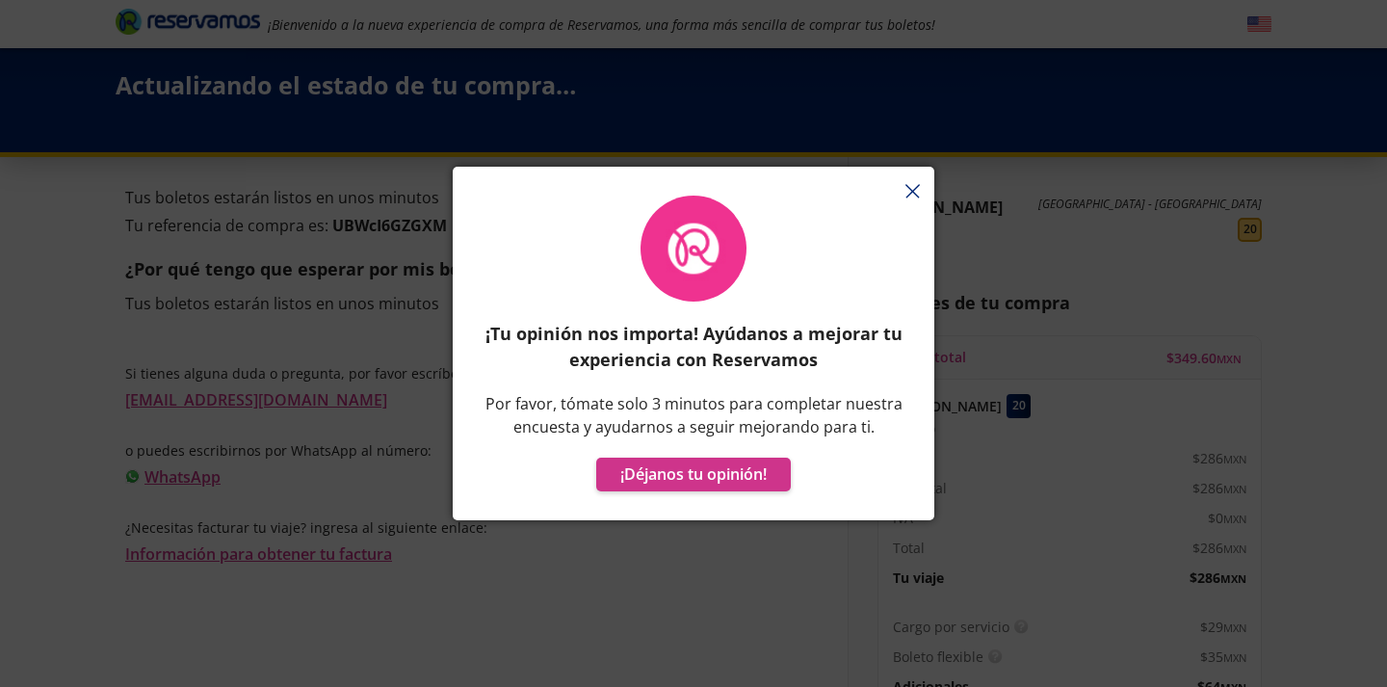
click at [918, 187] on div "¡Tu opinión nos importa! Ayúdanos a mejorar tu experiencia con Reservamos Por f…" at bounding box center [694, 353] width 482 height 334
click at [908, 191] on div "¡Tu opinión nos importa! Ayúdanos a mejorar tu experiencia con Reservamos Por f…" at bounding box center [694, 353] width 482 height 334
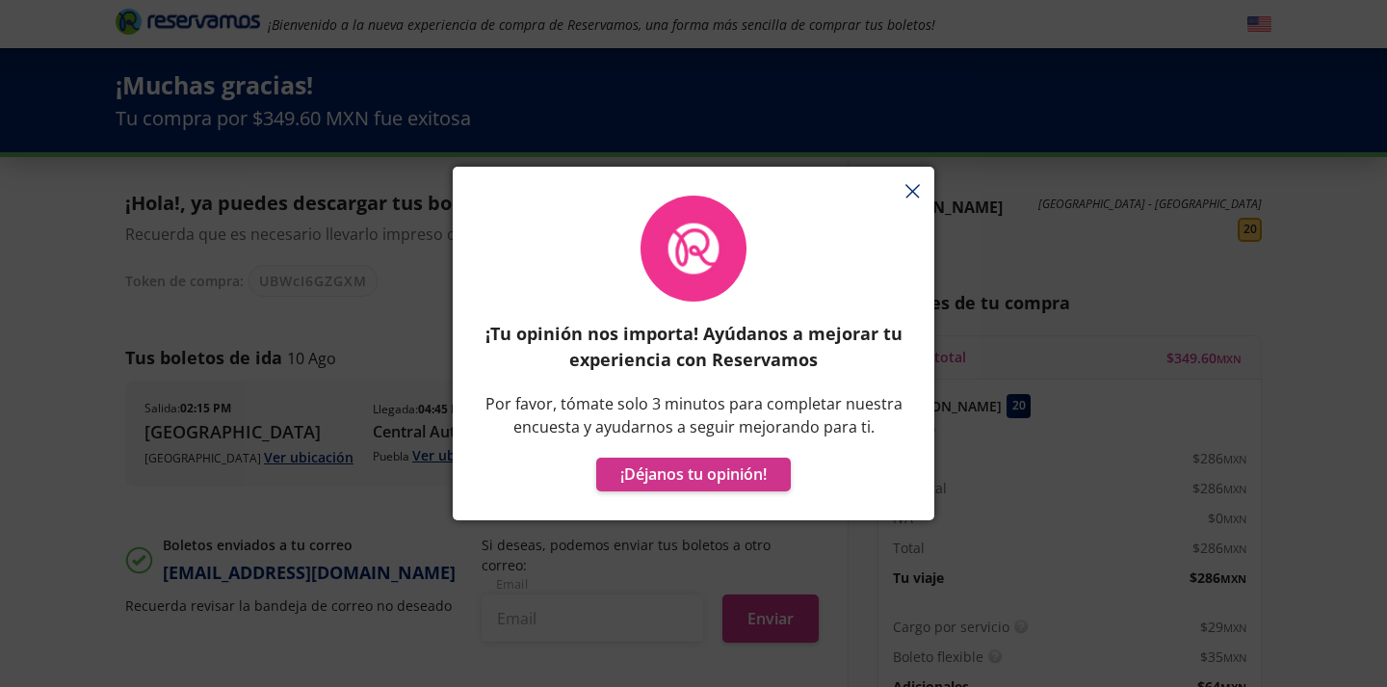
click at [913, 189] on div "¡Tu opinión nos importa! Ayúdanos a mejorar tu experiencia con Reservamos Por f…" at bounding box center [694, 353] width 482 height 334
click at [860, 250] on div "¡Tu opinión nos importa! Ayúdanos a mejorar tu experiencia con Reservamos Por f…" at bounding box center [694, 344] width 424 height 296
click at [820, 373] on div "¡Tu opinión nos importa! Ayúdanos a mejorar tu experiencia con Reservamos Por f…" at bounding box center [694, 344] width 424 height 296
click at [754, 483] on button "¡Déjanos tu opinión!" at bounding box center [693, 474] width 195 height 34
